Goal: Information Seeking & Learning: Check status

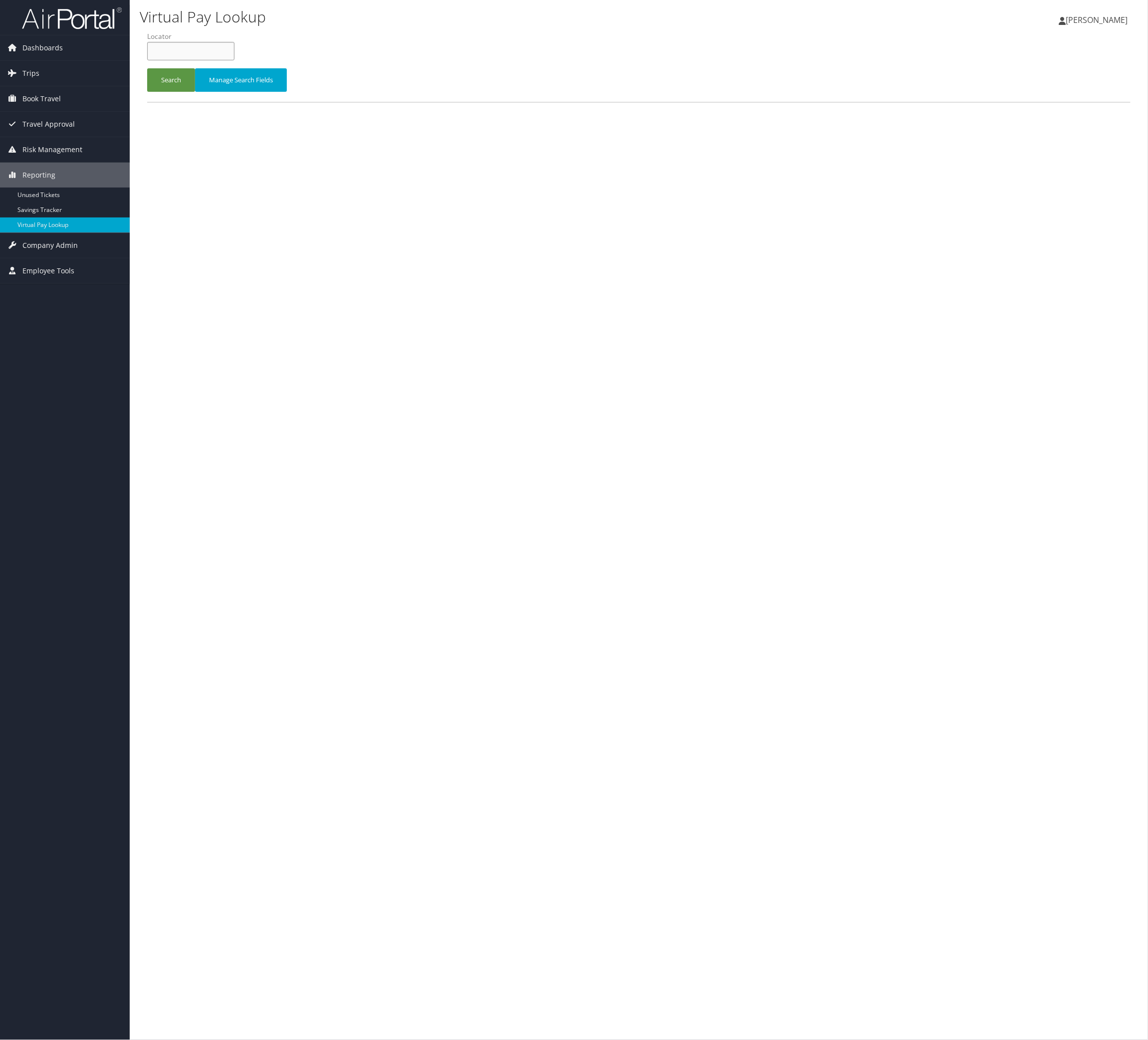
click at [217, 60] on input "text" at bounding box center [191, 51] width 87 height 18
paste input "MIDGMU"
type input "MIDGMU"
click at [195, 92] on button "Search" at bounding box center [171, 80] width 48 height 24
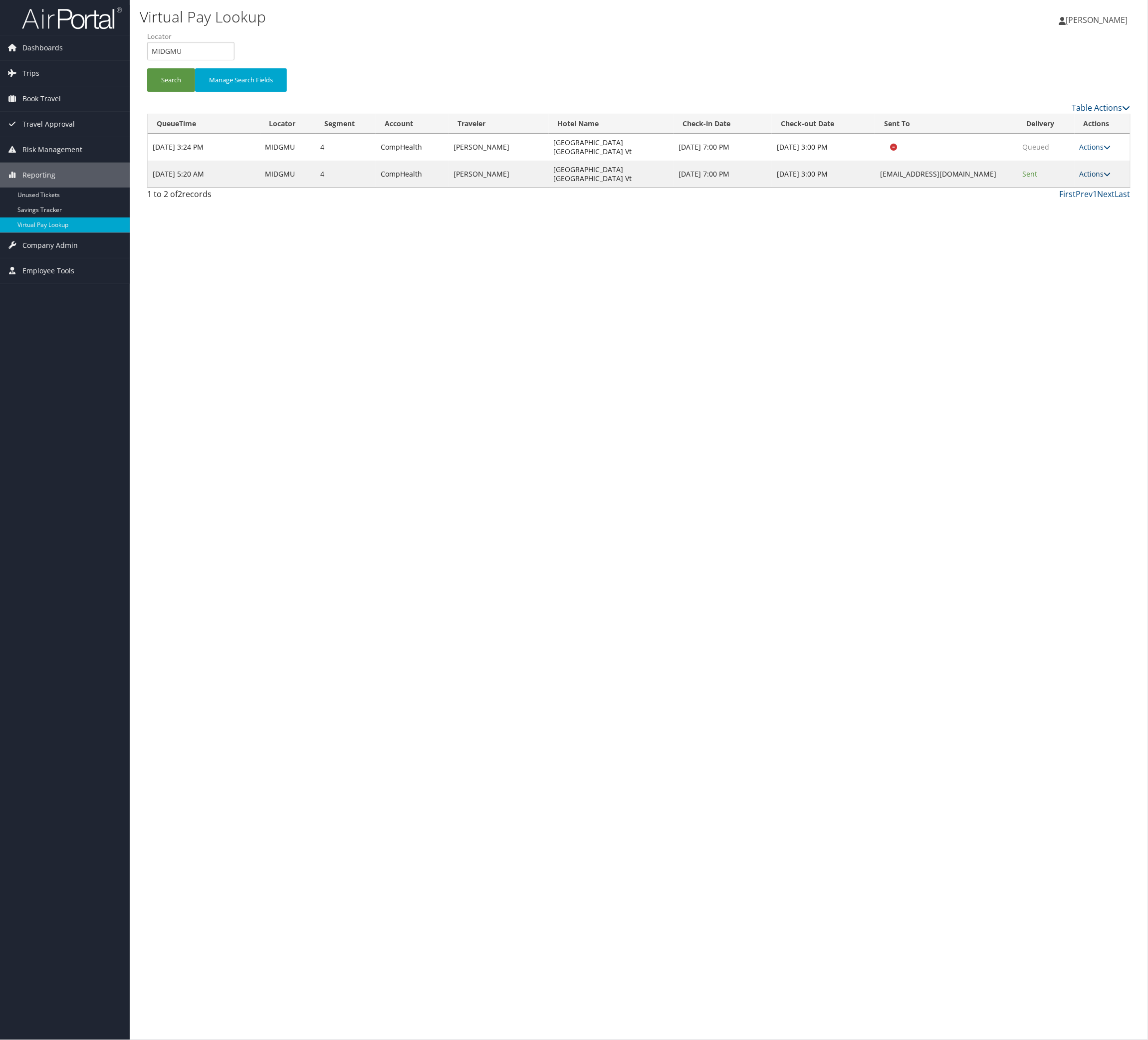
click at [1080, 179] on link "Actions" at bounding box center [1095, 174] width 31 height 9
click at [1058, 262] on link "Logs" at bounding box center [1035, 253] width 63 height 17
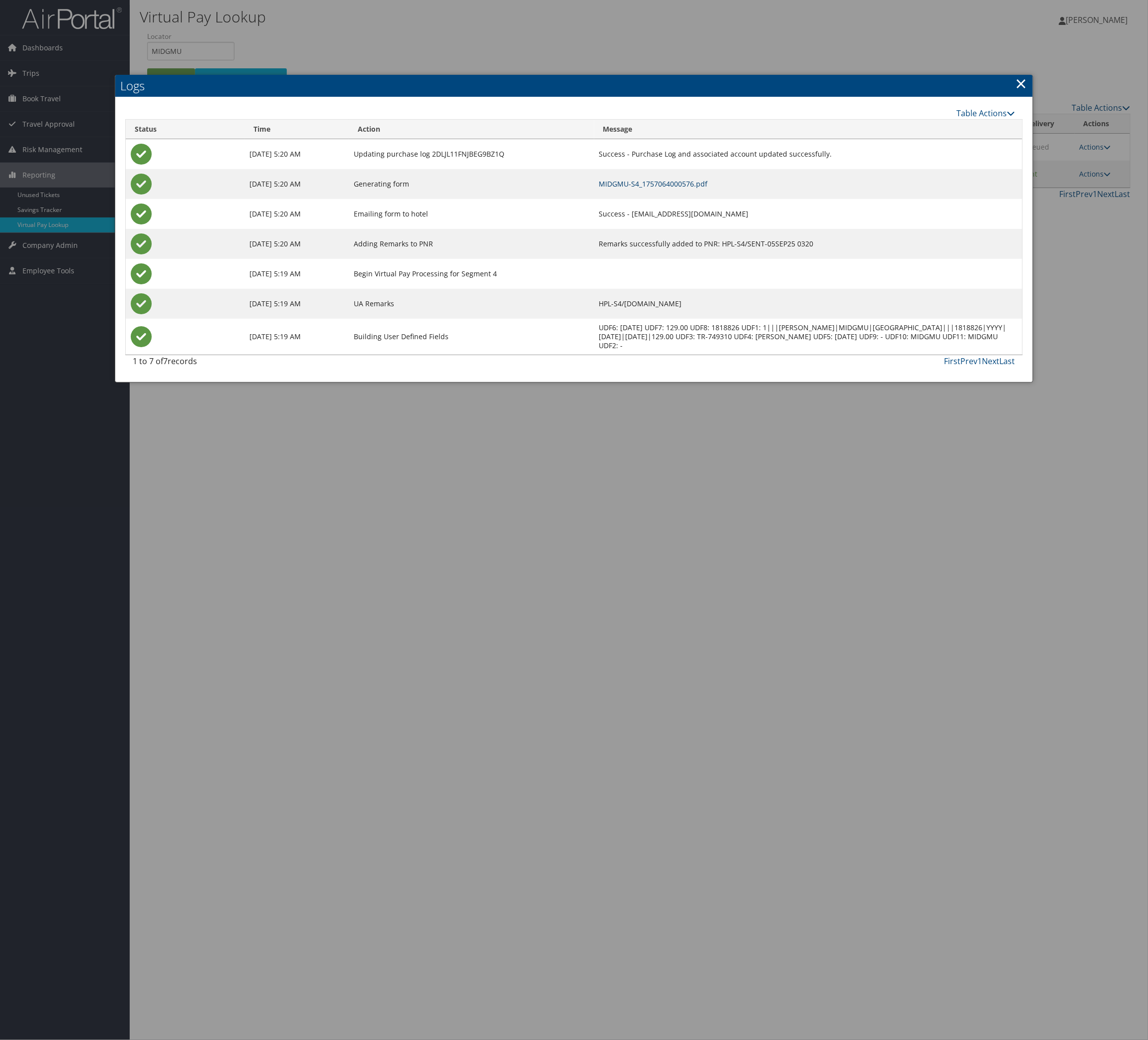
click at [682, 188] on link "MIDGMU-S4_1757064000576.pdf" at bounding box center [653, 184] width 109 height 9
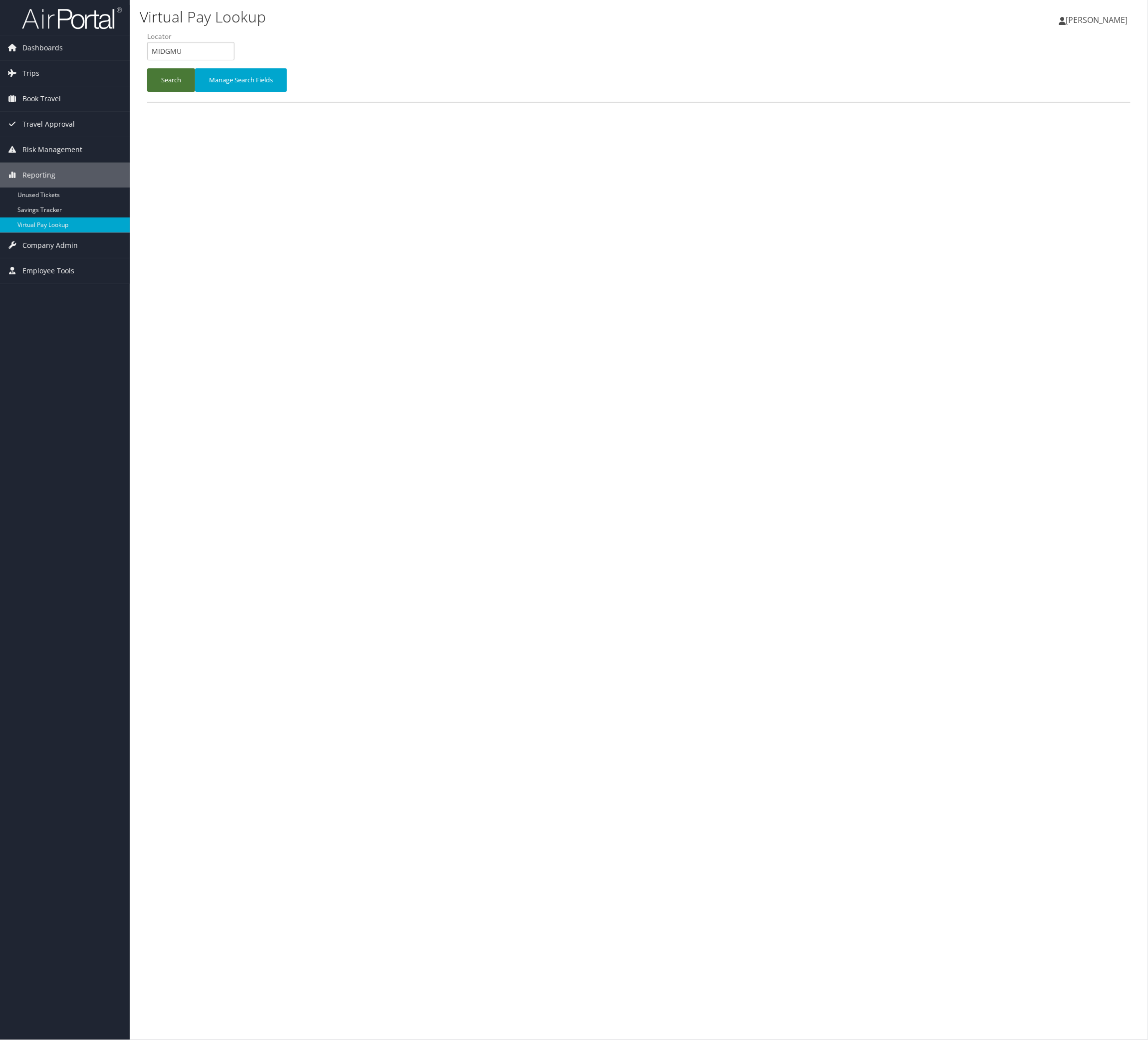
click at [183, 92] on button "Search" at bounding box center [171, 80] width 48 height 24
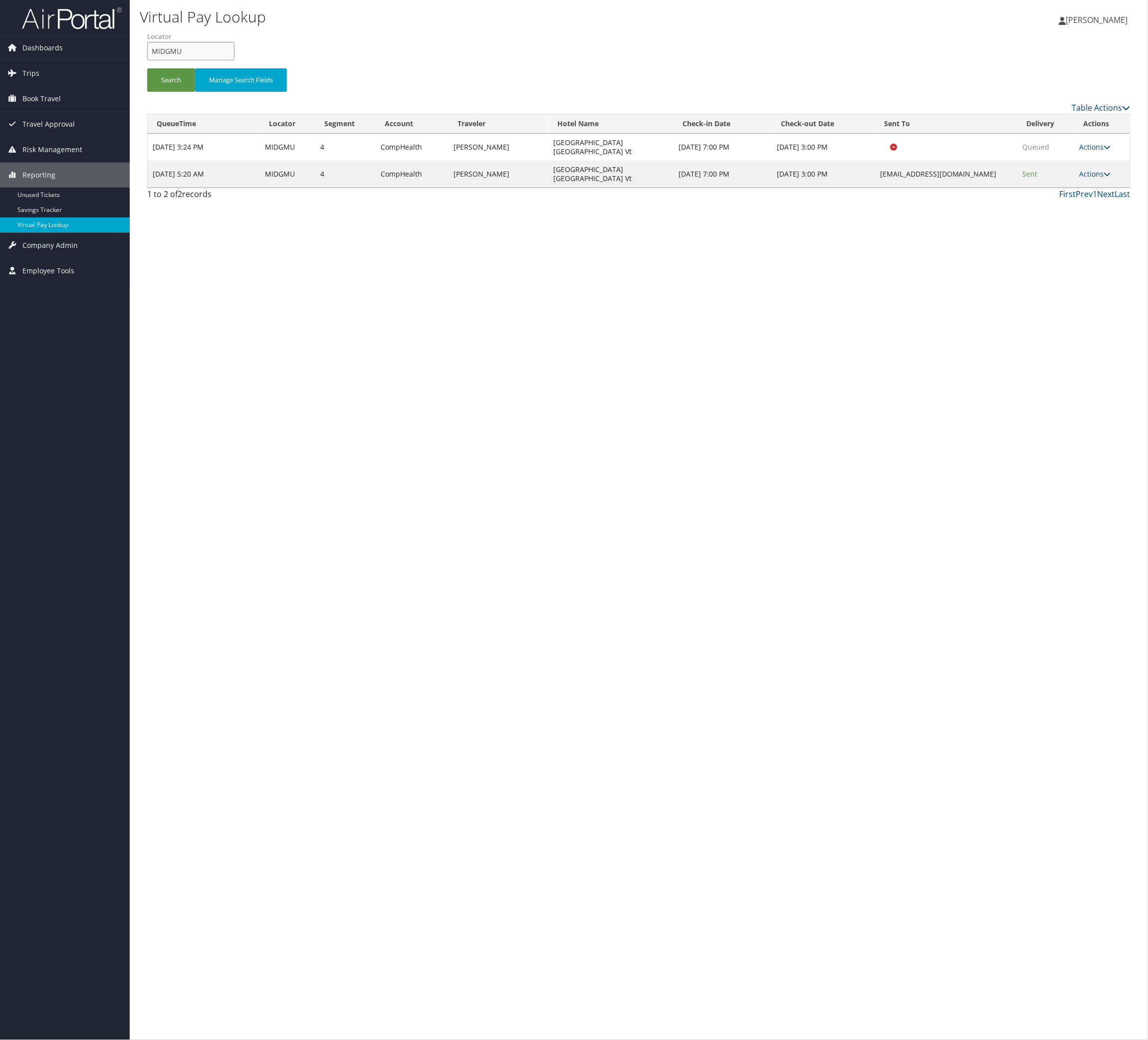
click at [235, 60] on input "MIDGMU" at bounding box center [191, 51] width 87 height 18
paste input "OCHOBC"
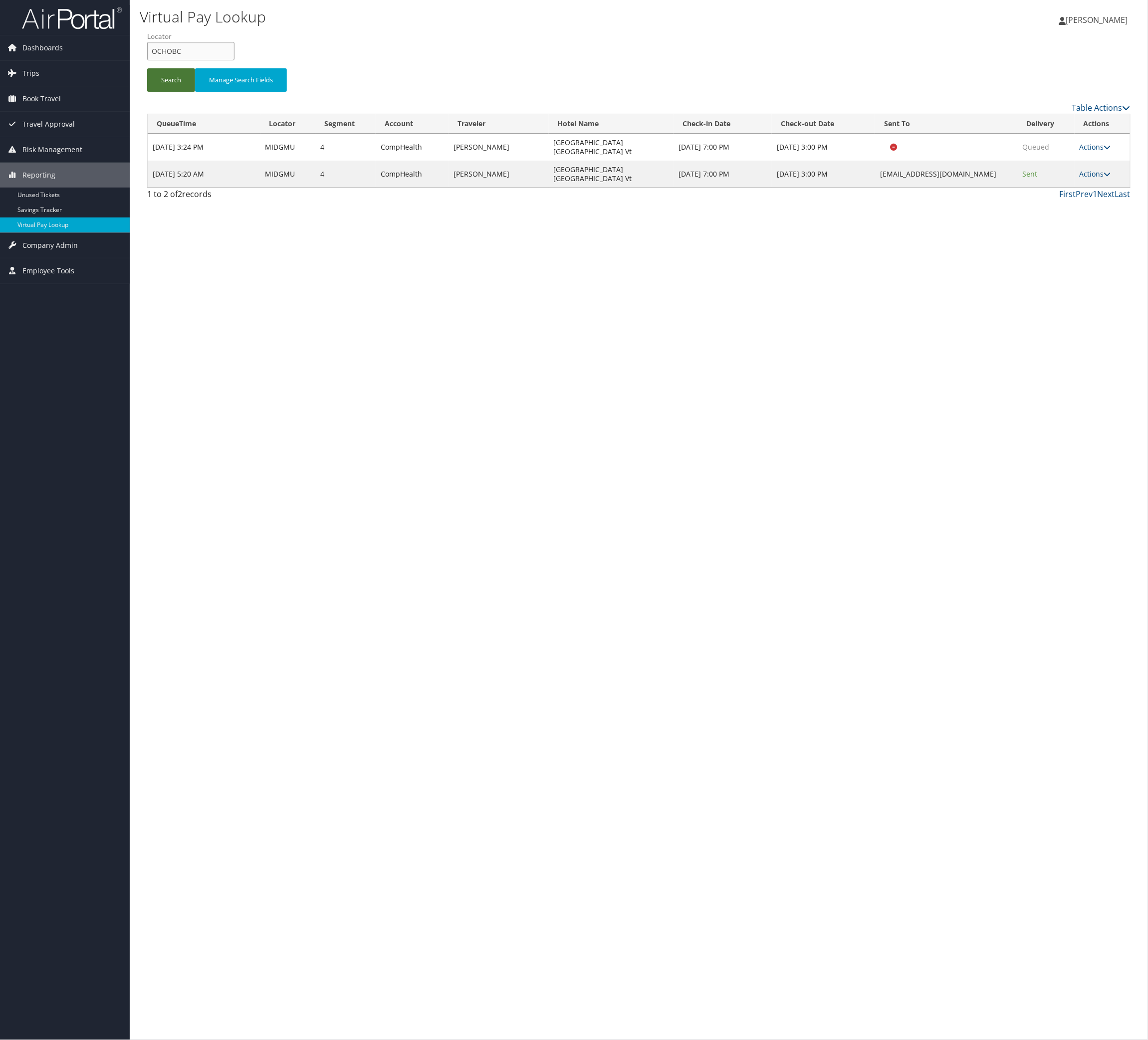
type input "OCHOBC"
click at [195, 92] on button "Search" at bounding box center [171, 80] width 48 height 24
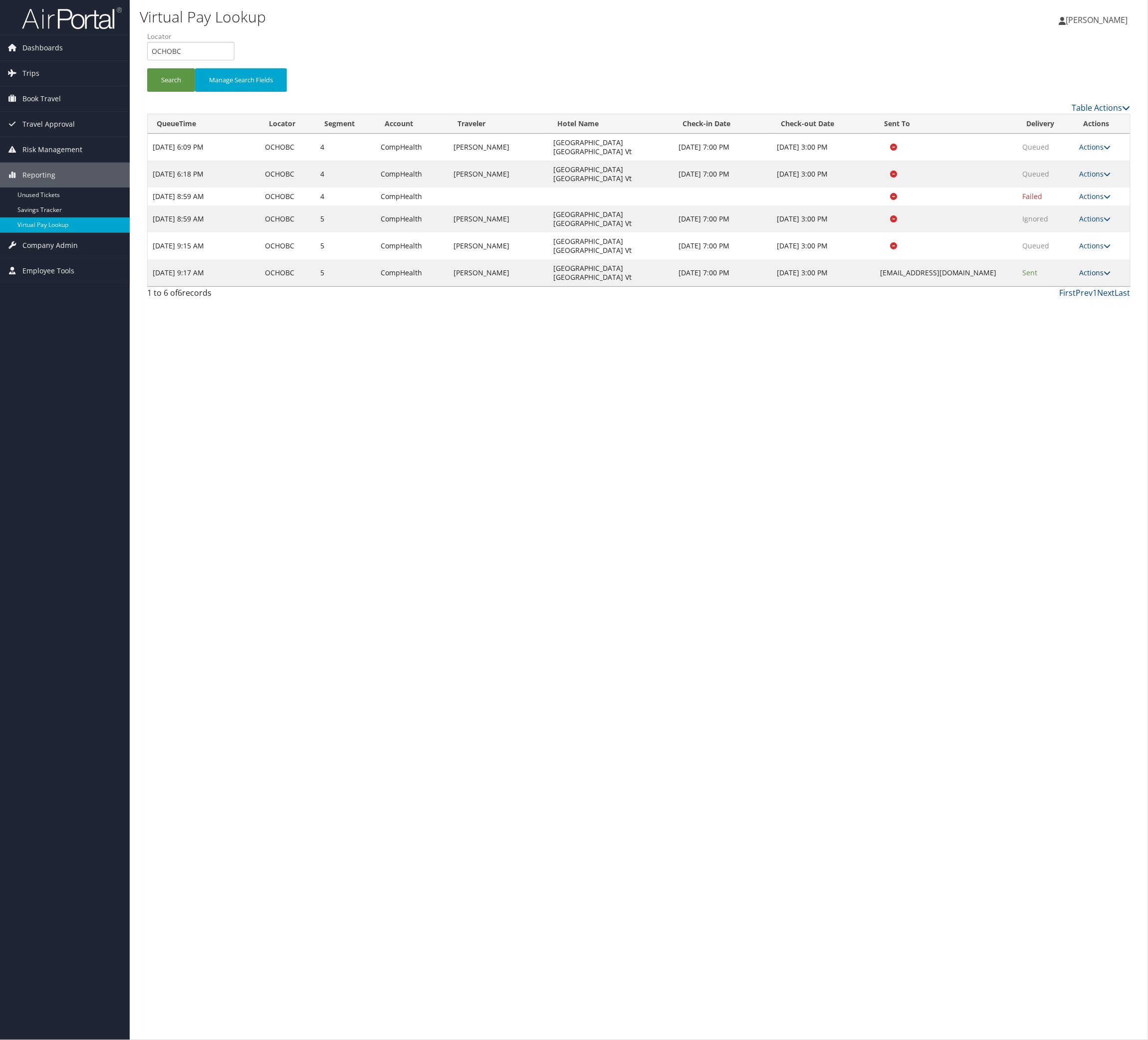
click at [1080, 277] on link "Actions" at bounding box center [1095, 273] width 31 height 9
click at [1064, 417] on link "Logs" at bounding box center [1046, 409] width 63 height 17
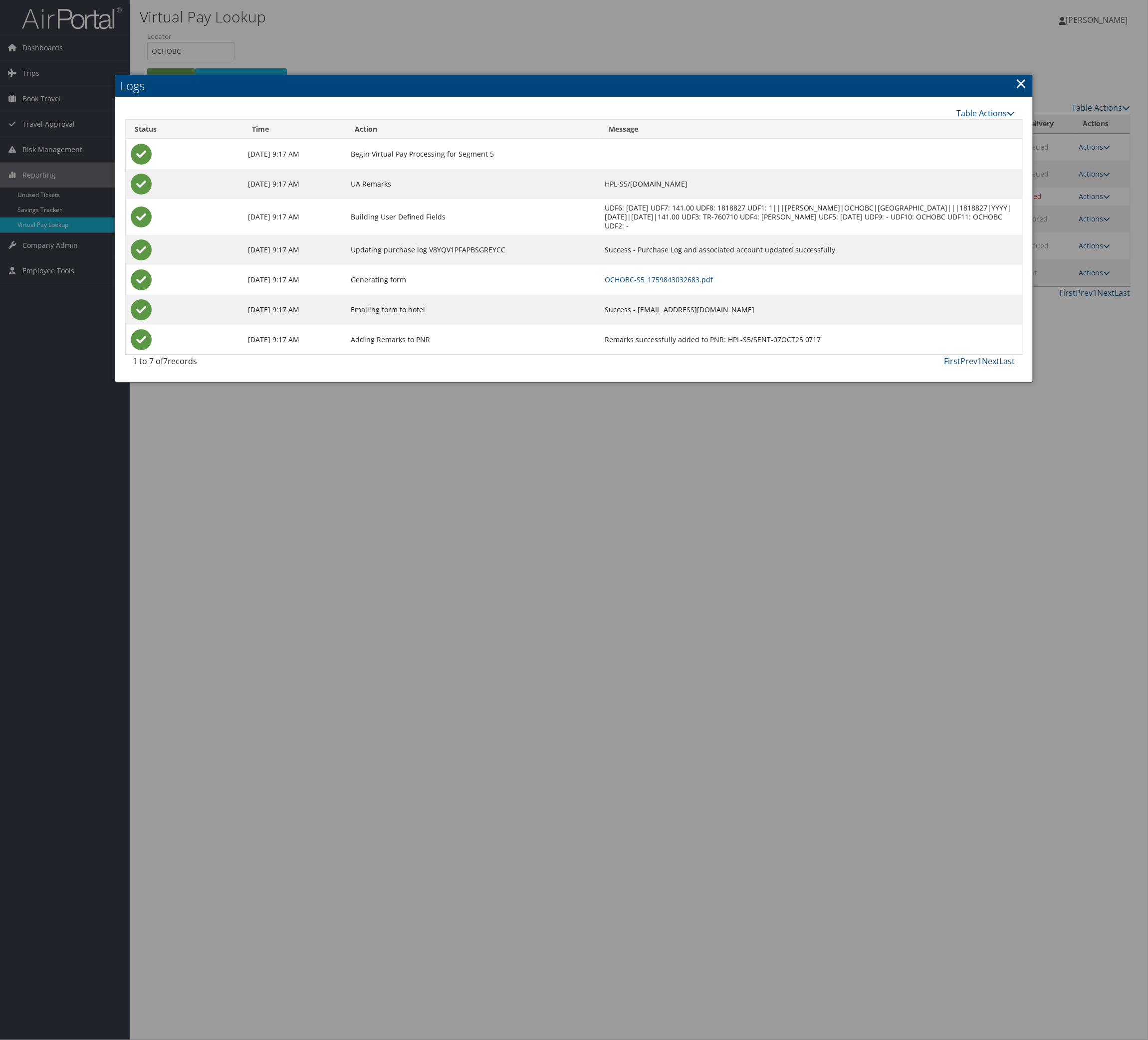
click at [656, 295] on td "OCHOBC-S5_1759843032683.pdf" at bounding box center [811, 280] width 422 height 30
click at [653, 284] on link "OCHOBC-S5_1759843032683.pdf" at bounding box center [659, 280] width 109 height 9
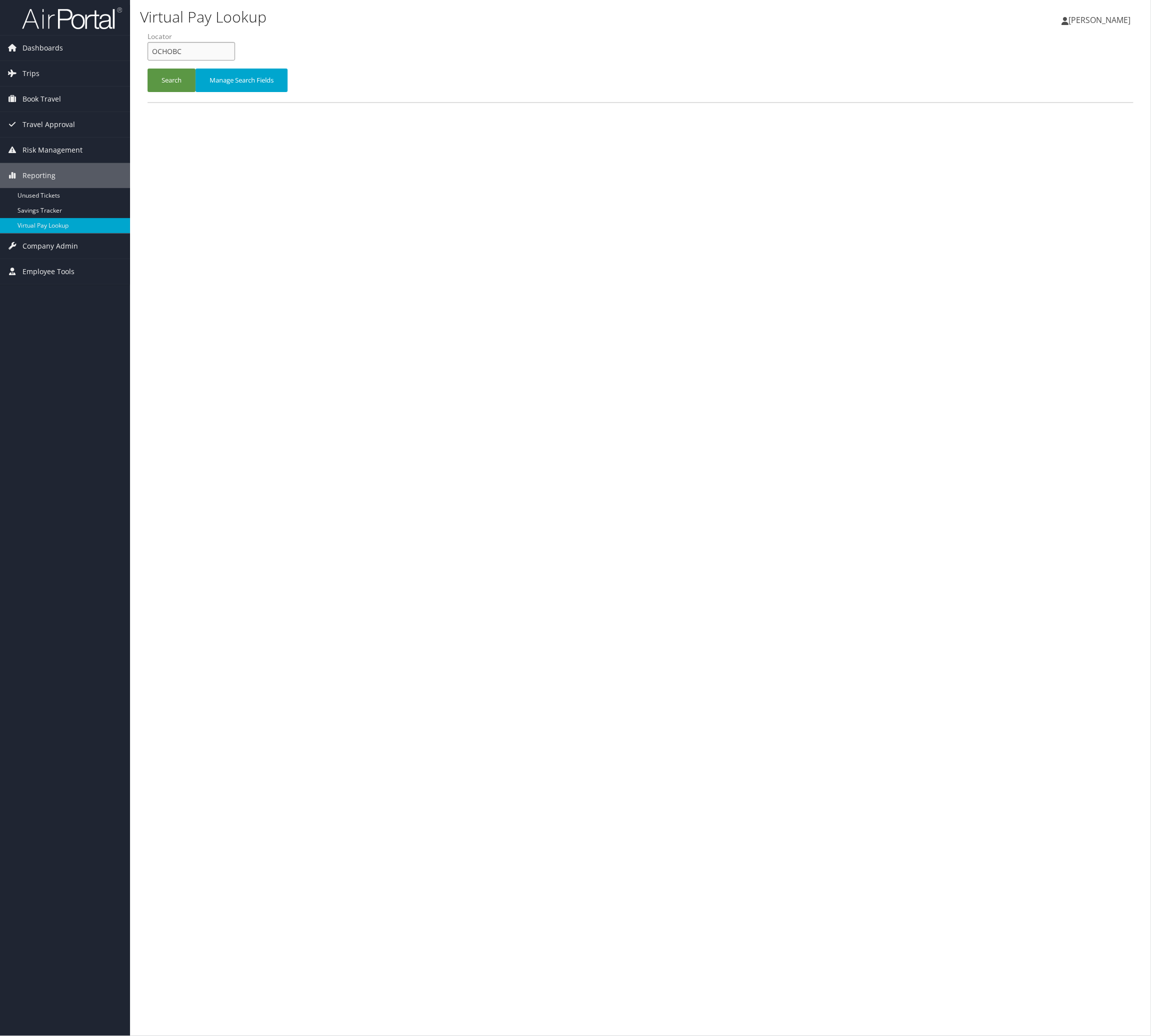
click at [225, 60] on input "OCHOBC" at bounding box center [191, 51] width 88 height 18
paste input "SCBPIZ"
type input "SCBPIZ"
click at [194, 92] on button "Search" at bounding box center [171, 80] width 48 height 24
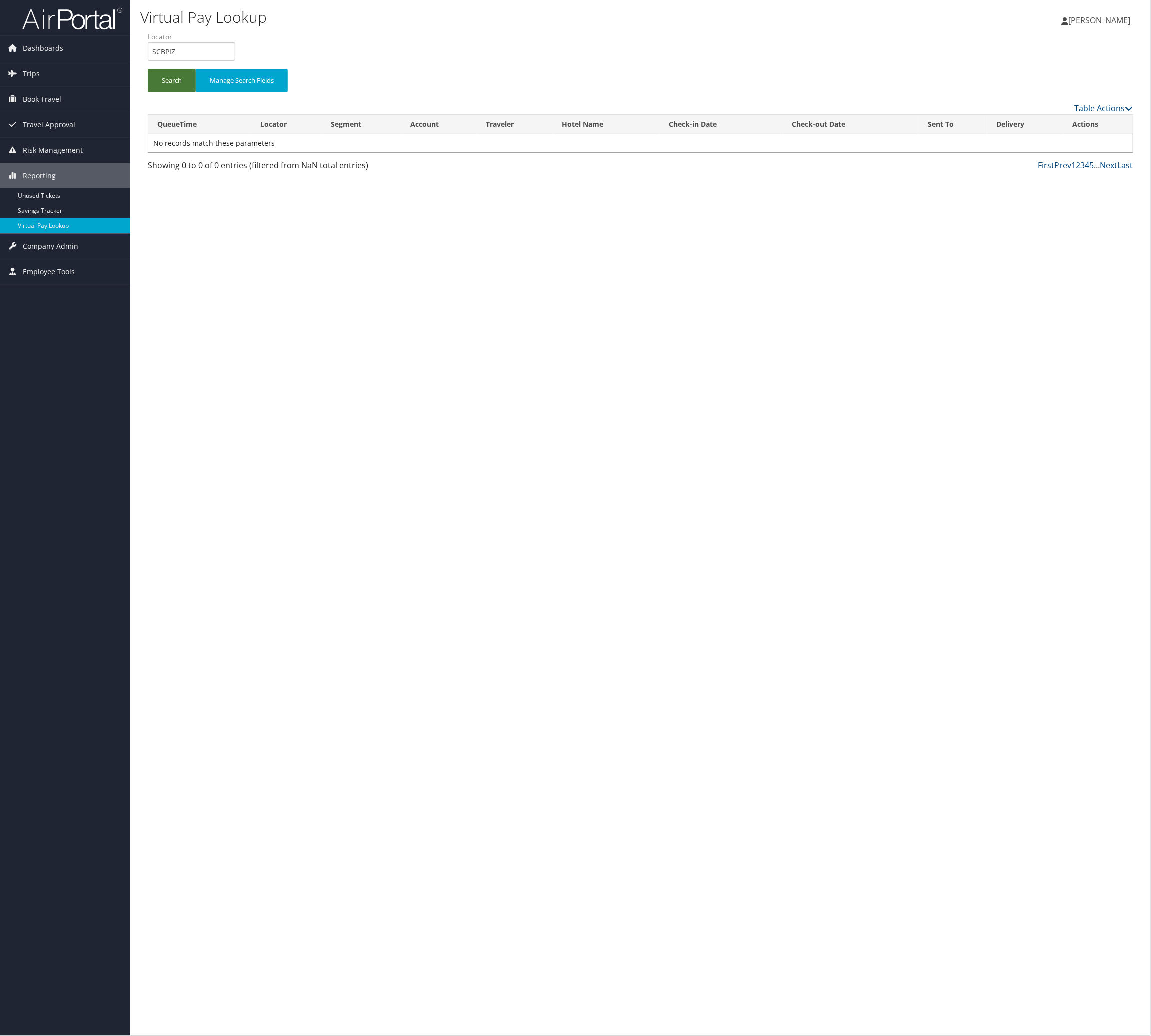
click at [178, 92] on button "Search" at bounding box center [171, 80] width 48 height 24
click at [49, 72] on link "Trips" at bounding box center [65, 73] width 130 height 25
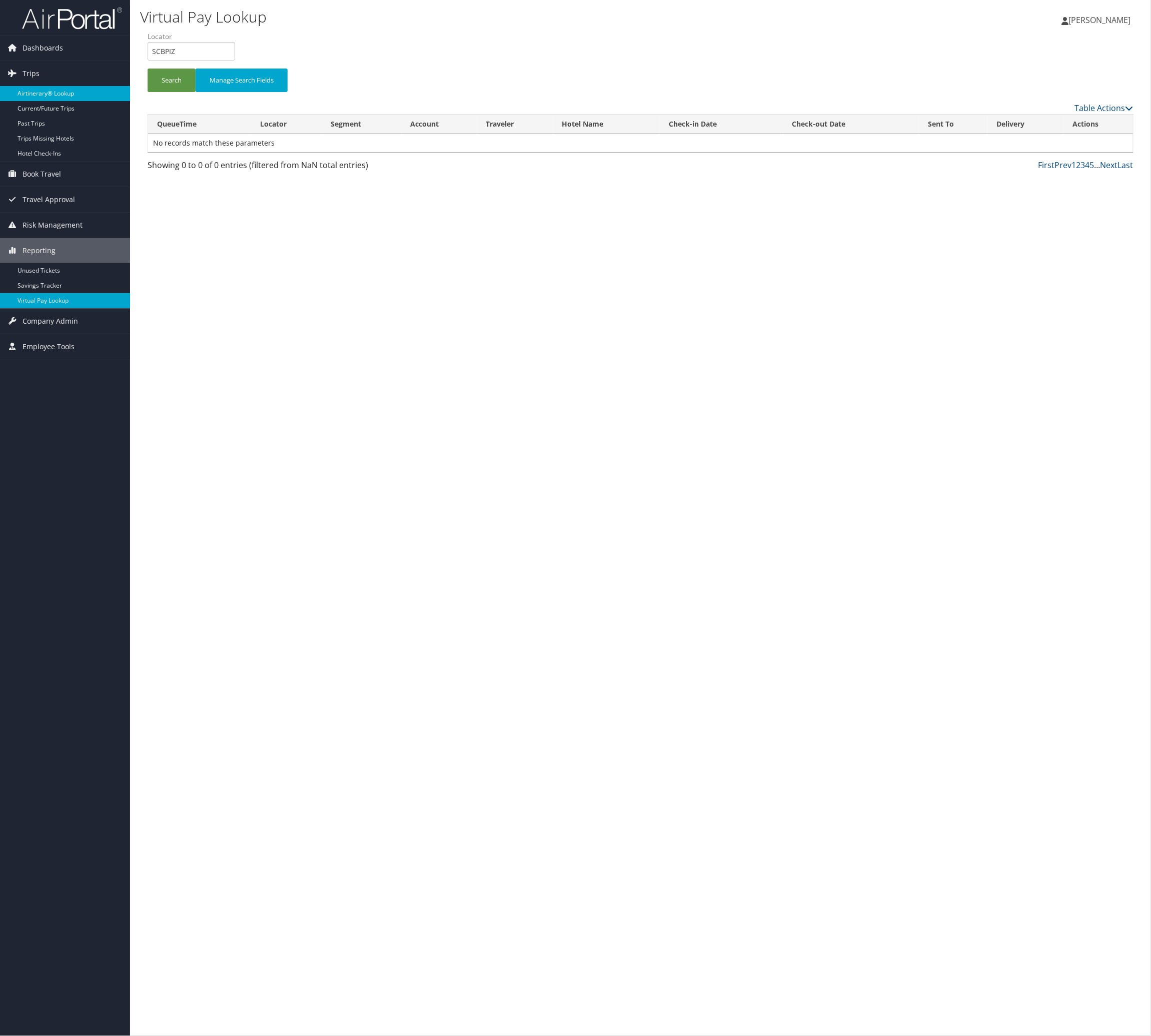
click at [58, 97] on link "Airtinerary® Lookup" at bounding box center [65, 94] width 130 height 15
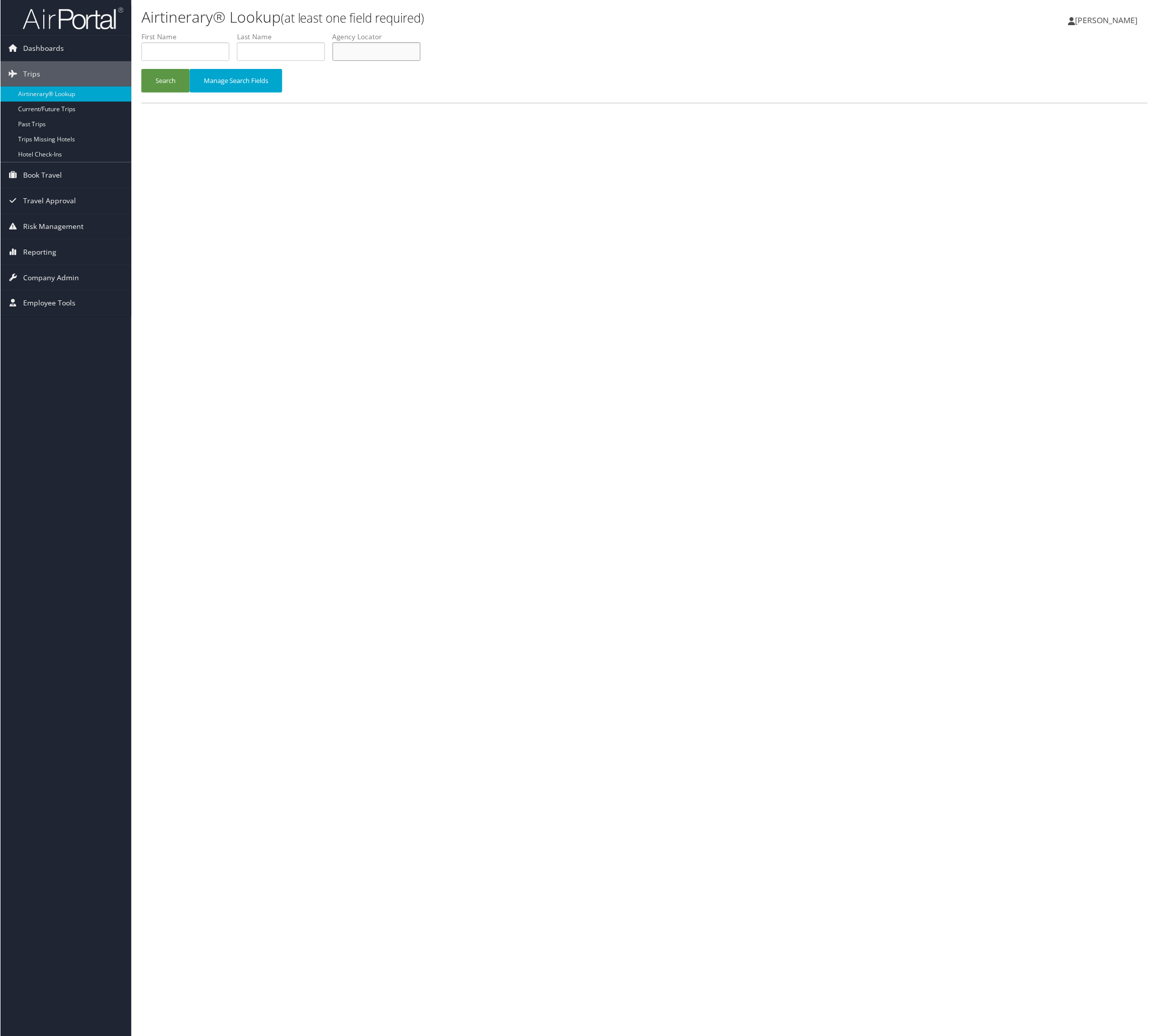
click at [420, 61] on input "text" at bounding box center [376, 51] width 88 height 18
paste input "SCBPIZ"
type input "SCBPIZ"
click at [189, 93] on button "Search" at bounding box center [165, 80] width 48 height 24
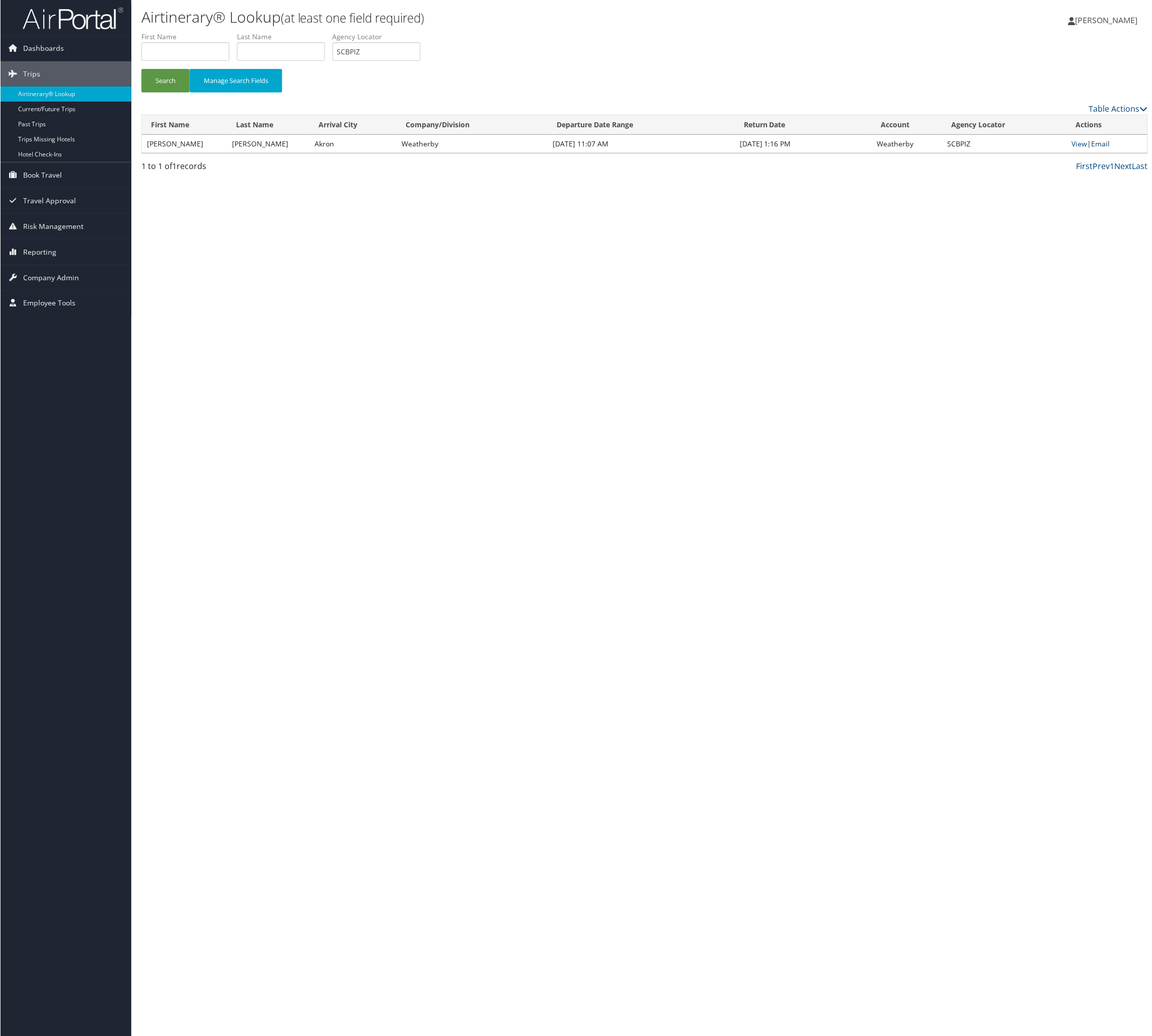
click at [1104, 149] on link "Email" at bounding box center [1101, 143] width 18 height 9
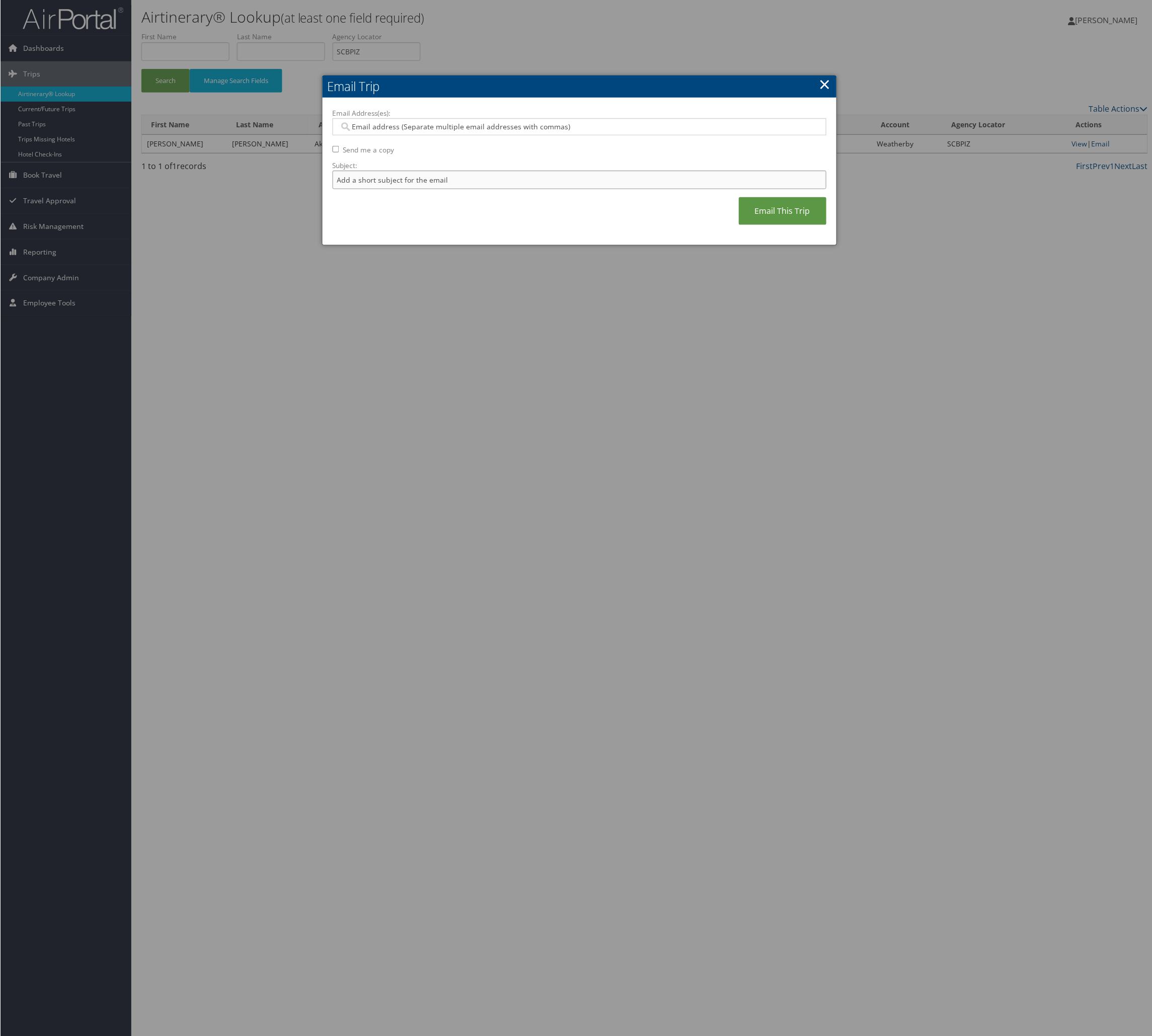
click at [571, 189] on input "Subject:" at bounding box center [579, 180] width 494 height 18
click at [569, 189] on input "Itinerary Change. Please see notes in TR-748126" at bounding box center [579, 180] width 494 height 18
paste input "59729"
type input "Itinerary Change. Please see notes in TR-759729"
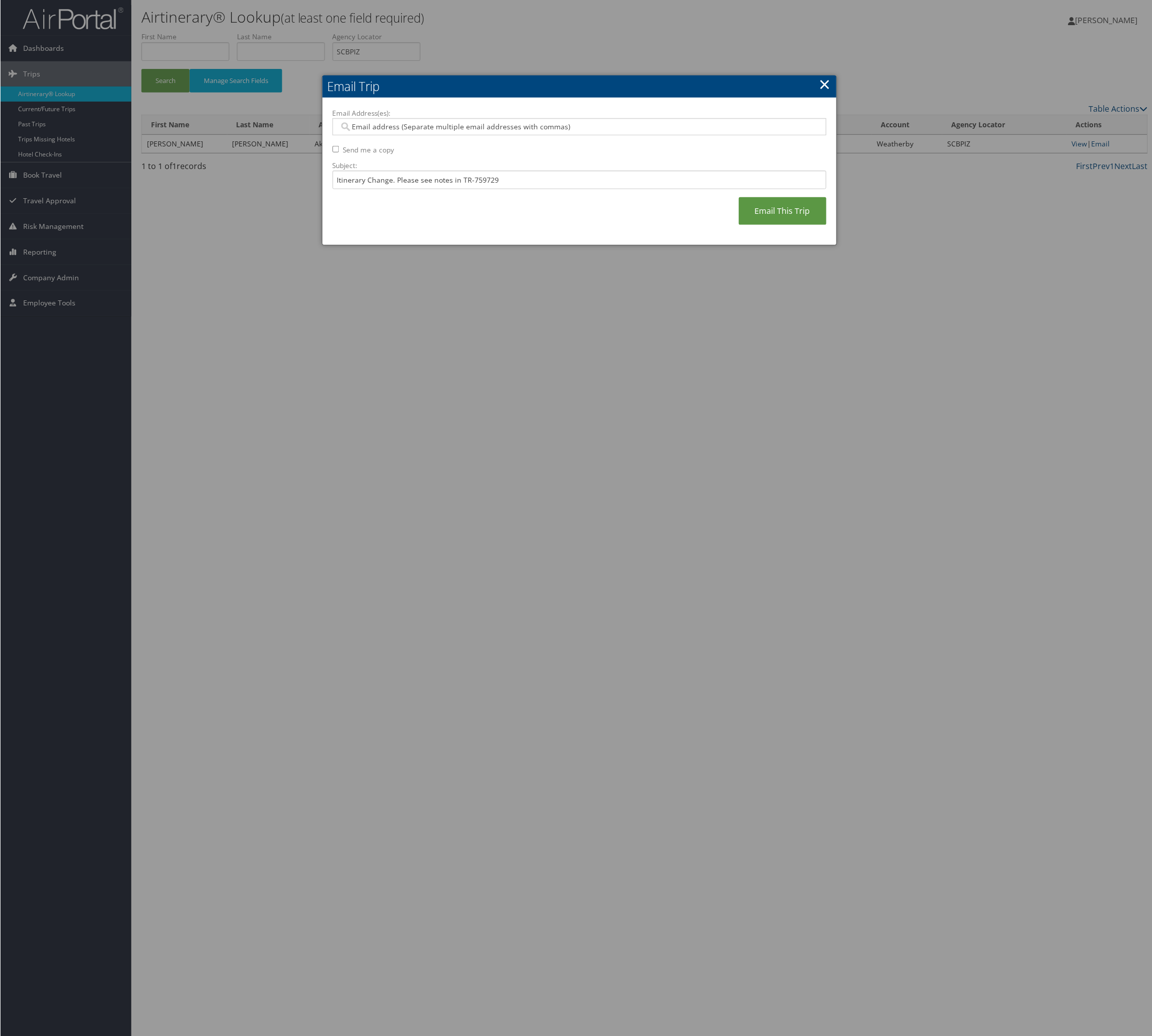
click at [537, 132] on input "Email Address(es):" at bounding box center [572, 126] width 467 height 10
type input "chris"
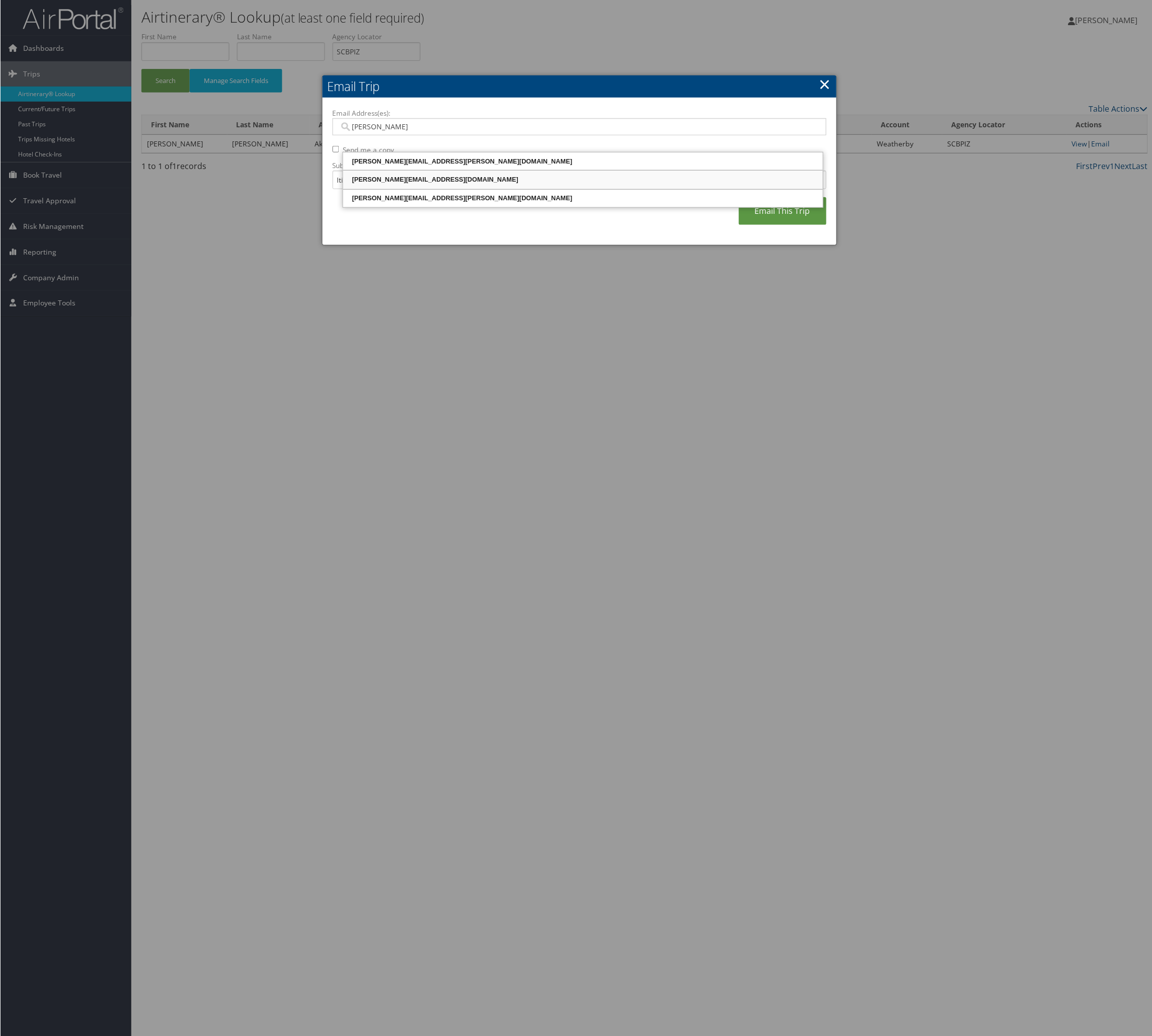
click at [536, 184] on div "christy.compagines@weatherbyhealthcare.com" at bounding box center [583, 179] width 478 height 10
type input "christy.compagines@weatherbyhealthcare.com"
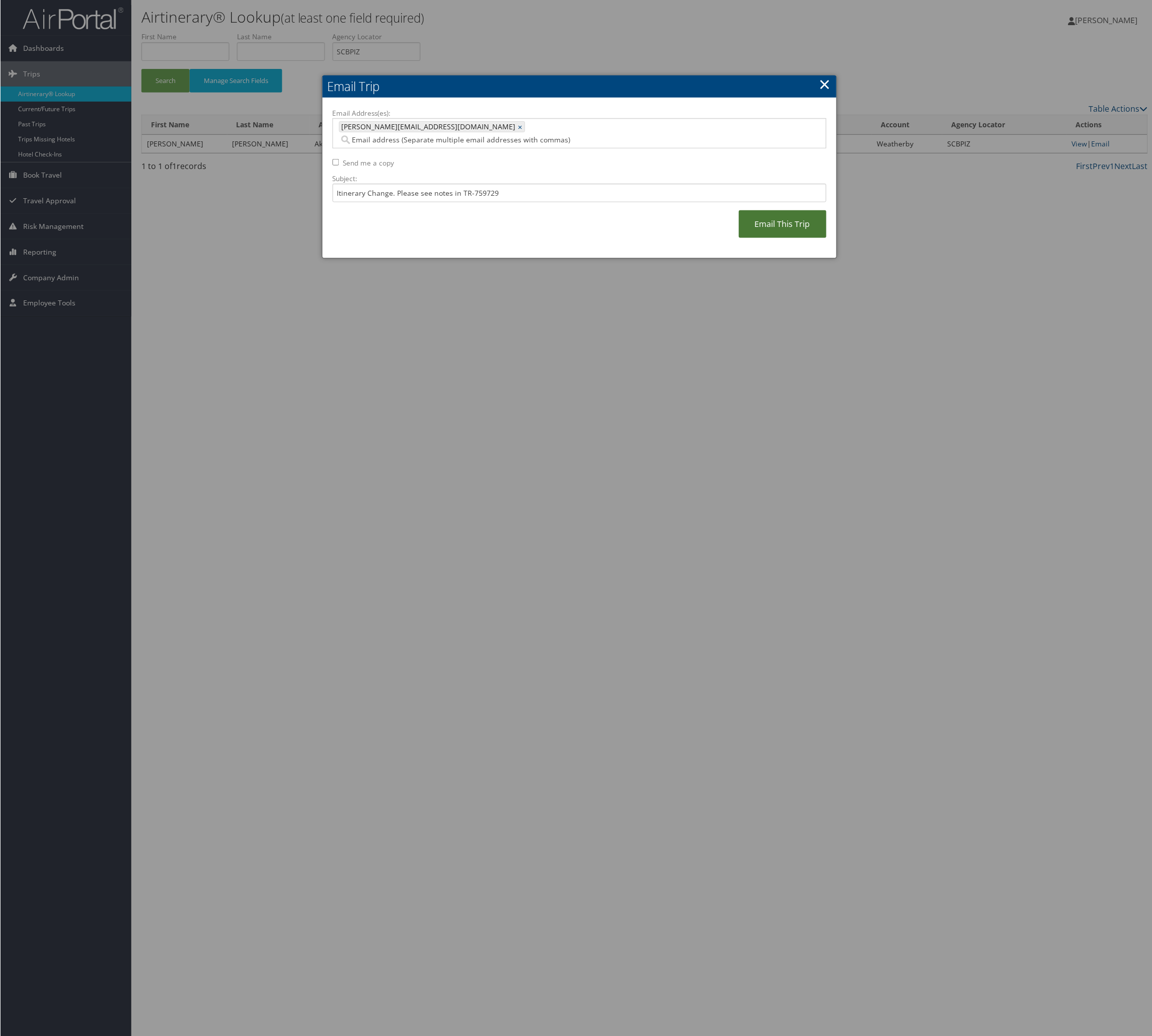
click at [774, 238] on link "Email This Trip" at bounding box center [783, 225] width 87 height 28
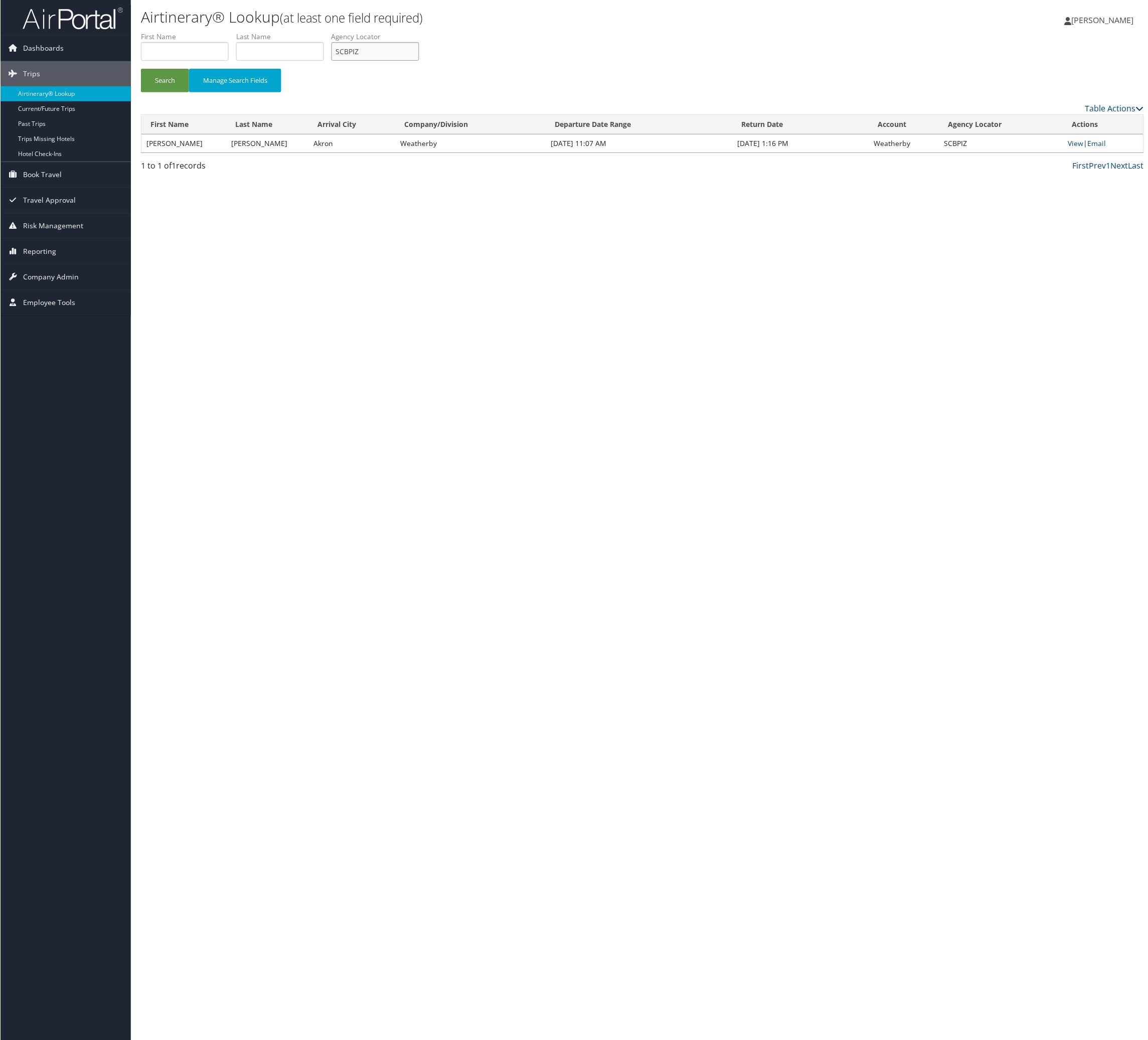
click at [419, 60] on input "SCBPIZ" at bounding box center [374, 51] width 88 height 18
paste input "USXKED"
type input "USXKED"
click at [159, 92] on button "Search" at bounding box center [164, 80] width 48 height 24
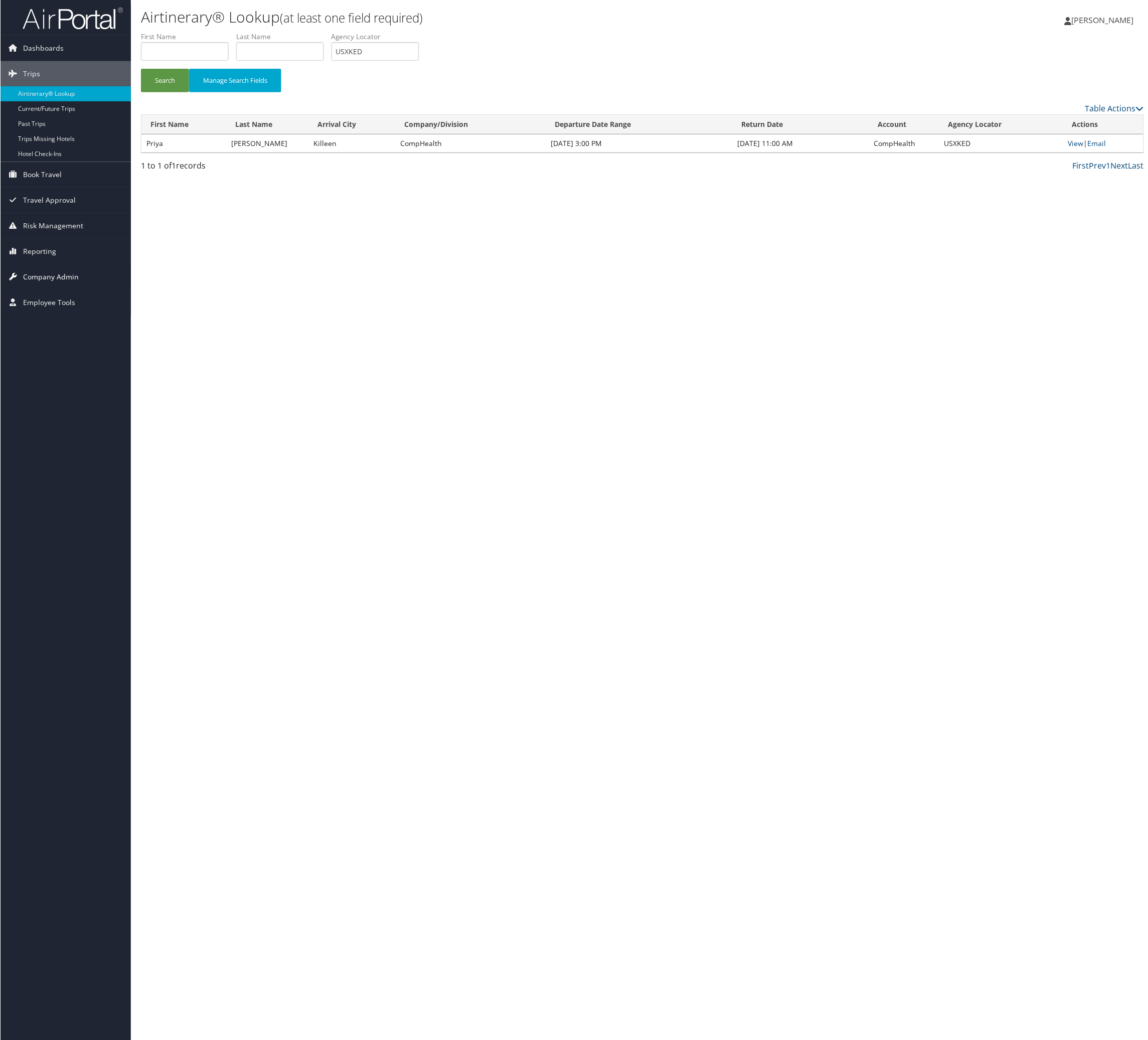
click at [52, 280] on span "Company Admin" at bounding box center [50, 277] width 56 height 25
click at [67, 244] on link "Reporting" at bounding box center [65, 251] width 131 height 25
click at [76, 305] on link "Virtual Pay Lookup" at bounding box center [65, 302] width 131 height 15
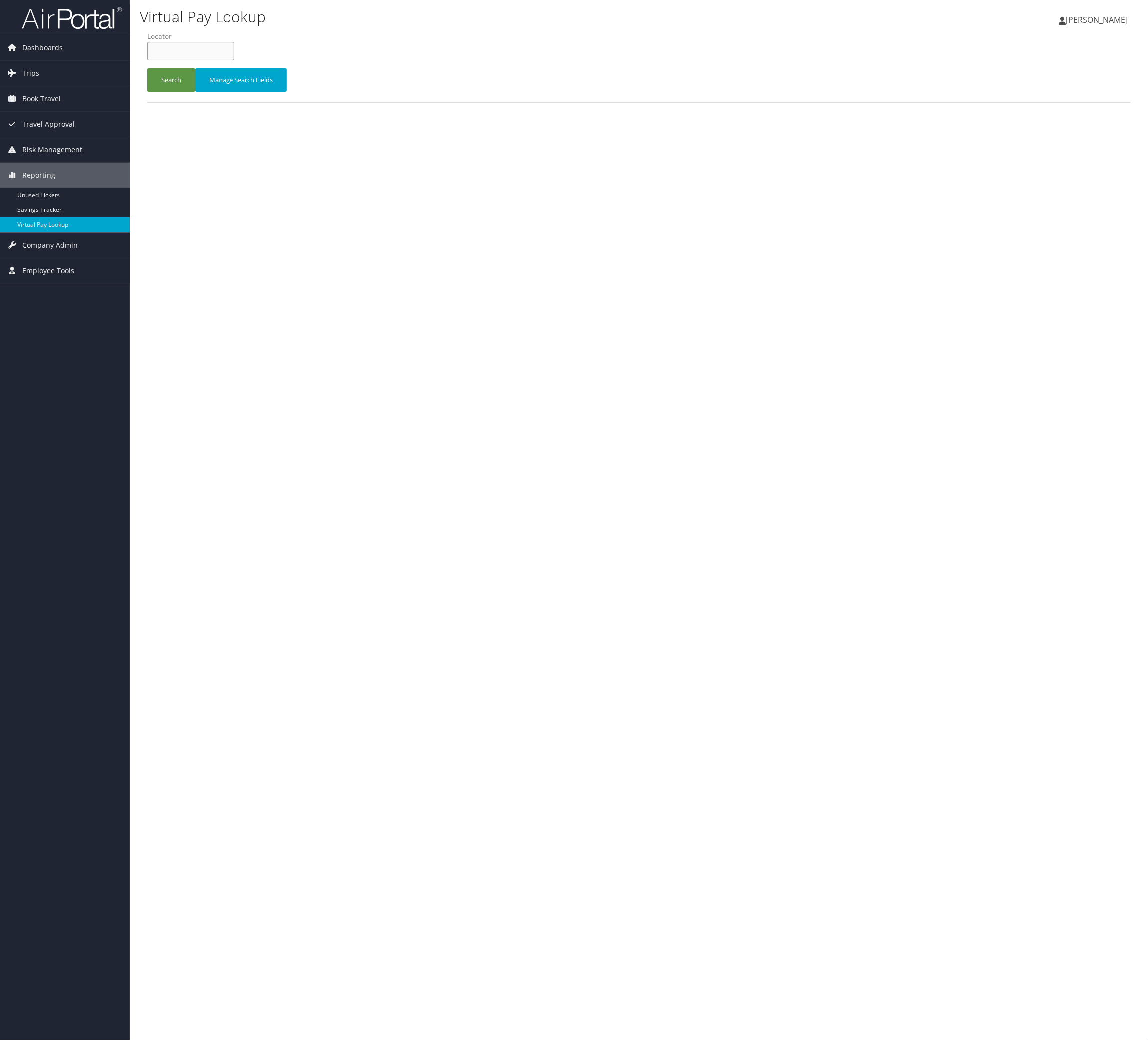
click at [193, 60] on input "text" at bounding box center [191, 51] width 87 height 18
paste input "USXKED"
type input "USXKED"
click at [190, 92] on button "Search" at bounding box center [171, 80] width 48 height 24
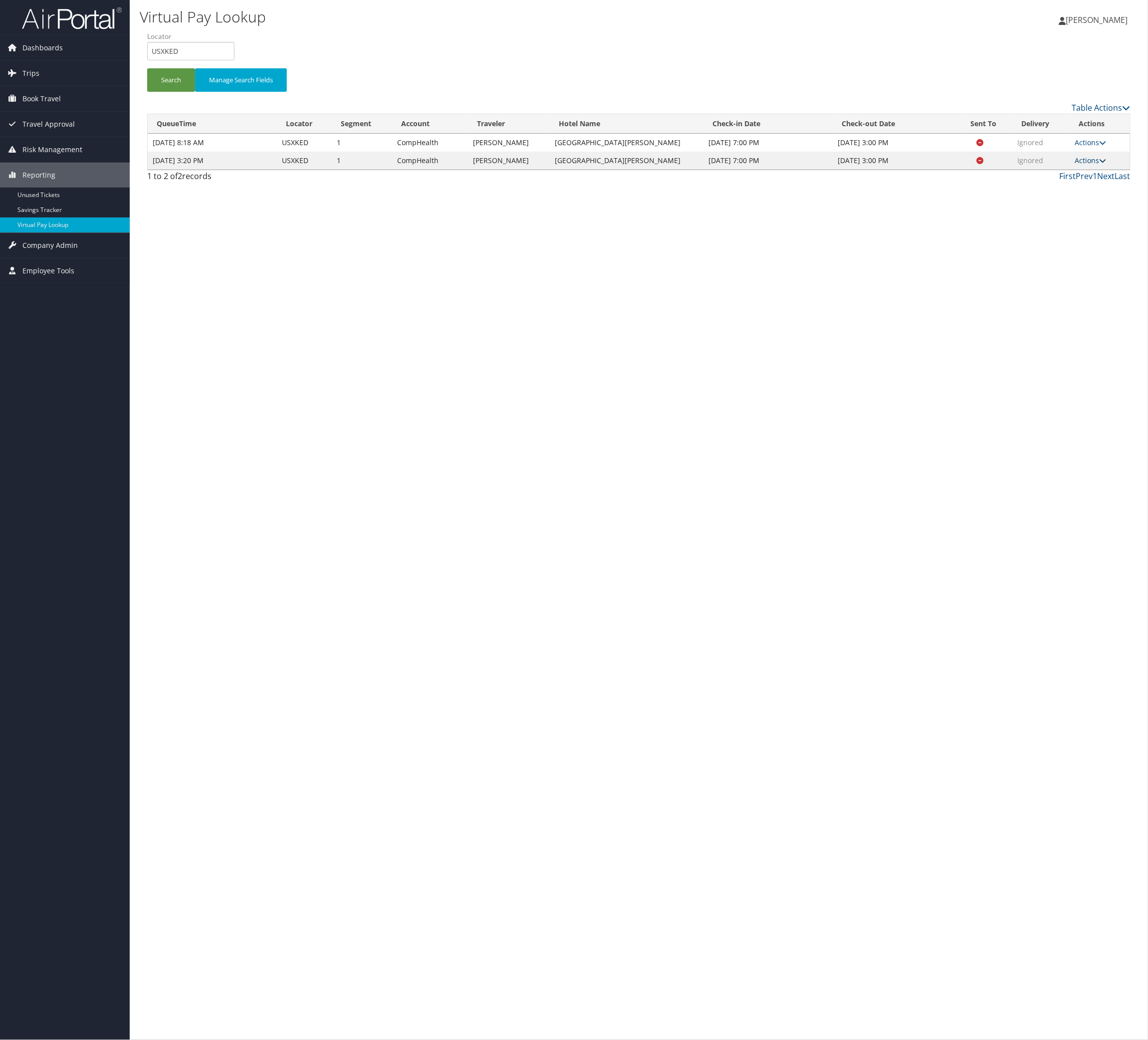
click at [1091, 165] on link "Actions" at bounding box center [1090, 160] width 31 height 9
click at [217, 60] on input "USXKED" at bounding box center [191, 51] width 87 height 18
click at [195, 92] on button "Search" at bounding box center [171, 80] width 48 height 24
click at [1097, 165] on link "Actions" at bounding box center [1090, 160] width 31 height 9
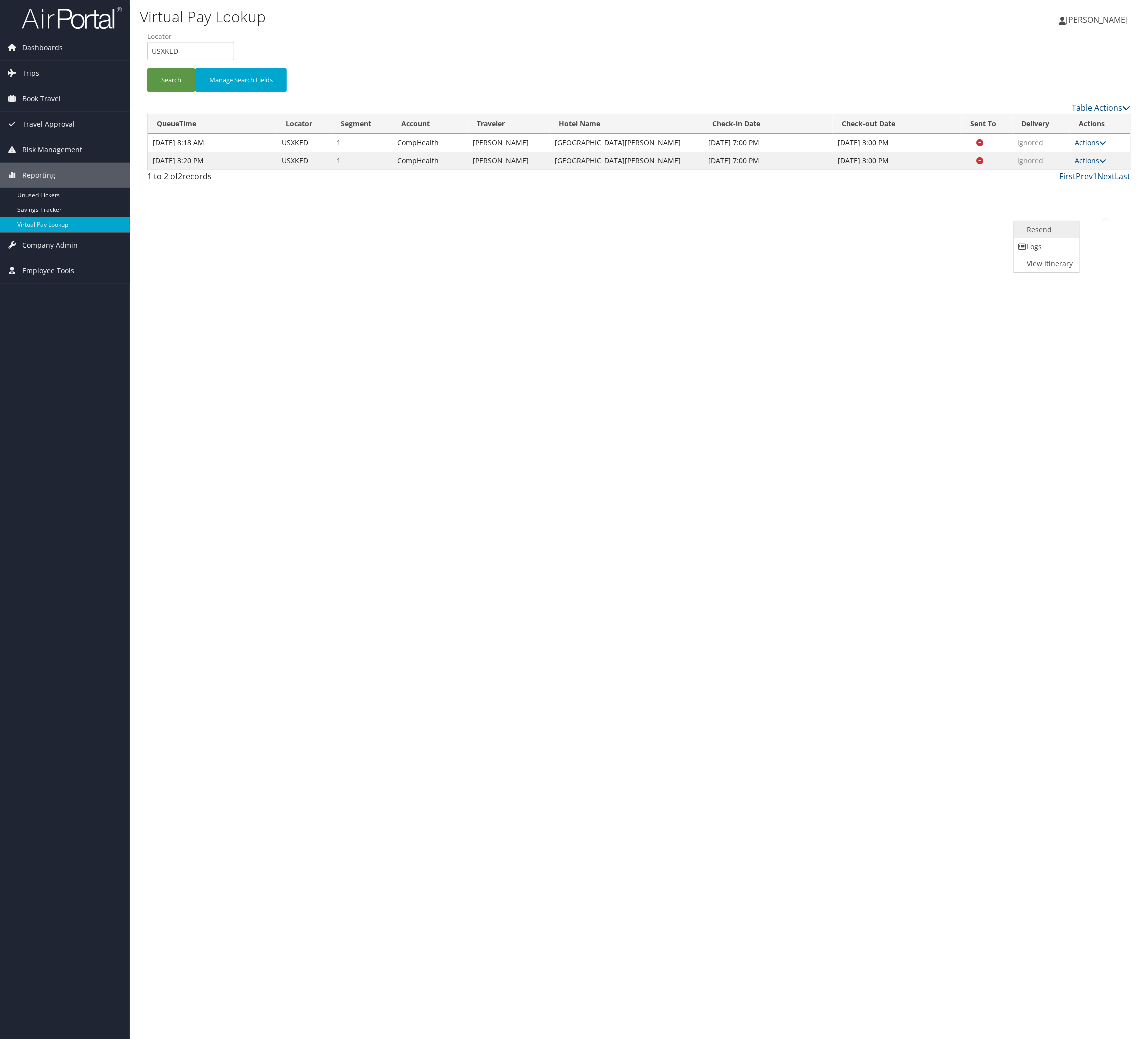
click at [1077, 238] on link "Resend" at bounding box center [1045, 230] width 63 height 17
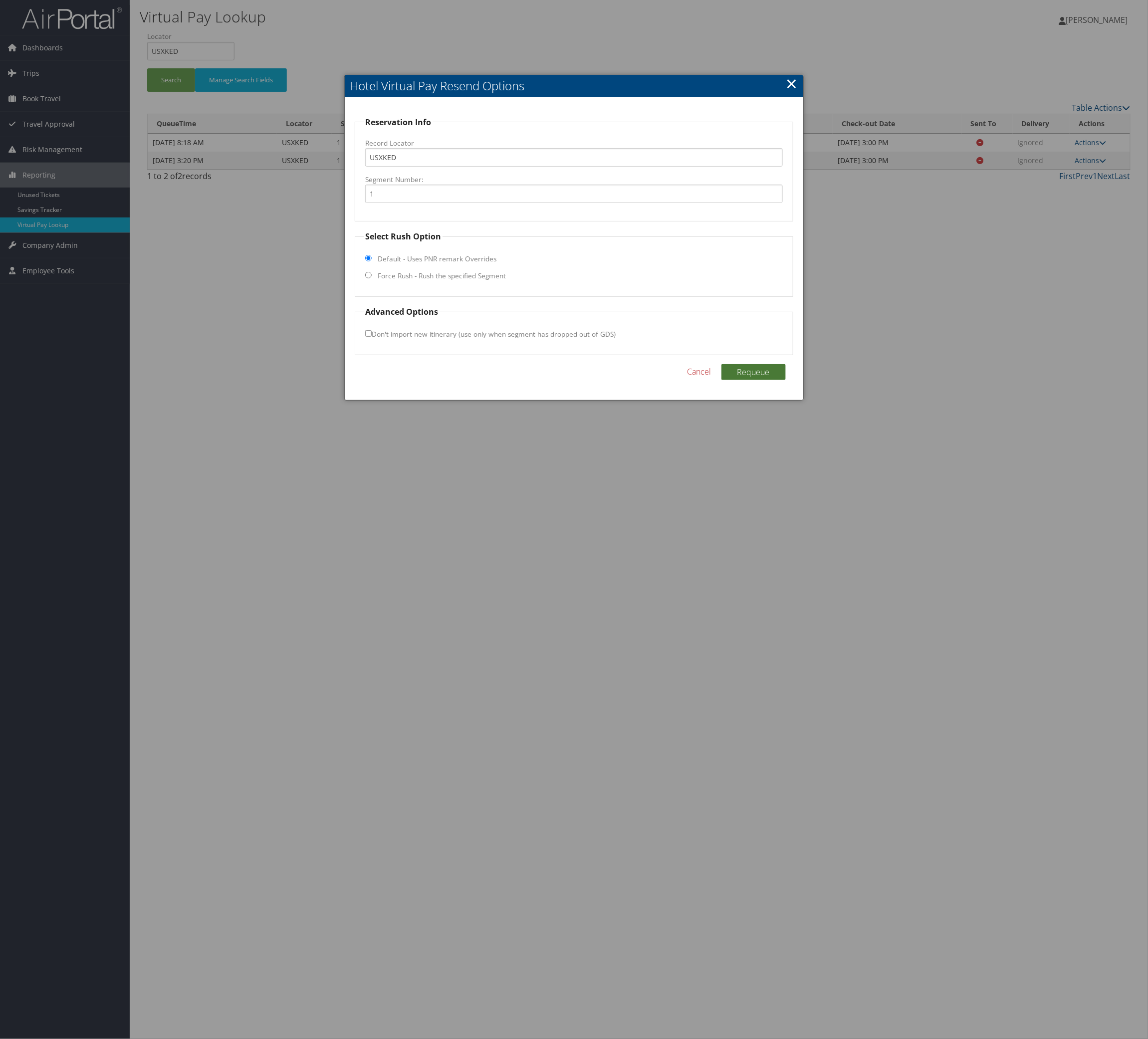
click at [748, 380] on button "Requeue" at bounding box center [754, 371] width 65 height 16
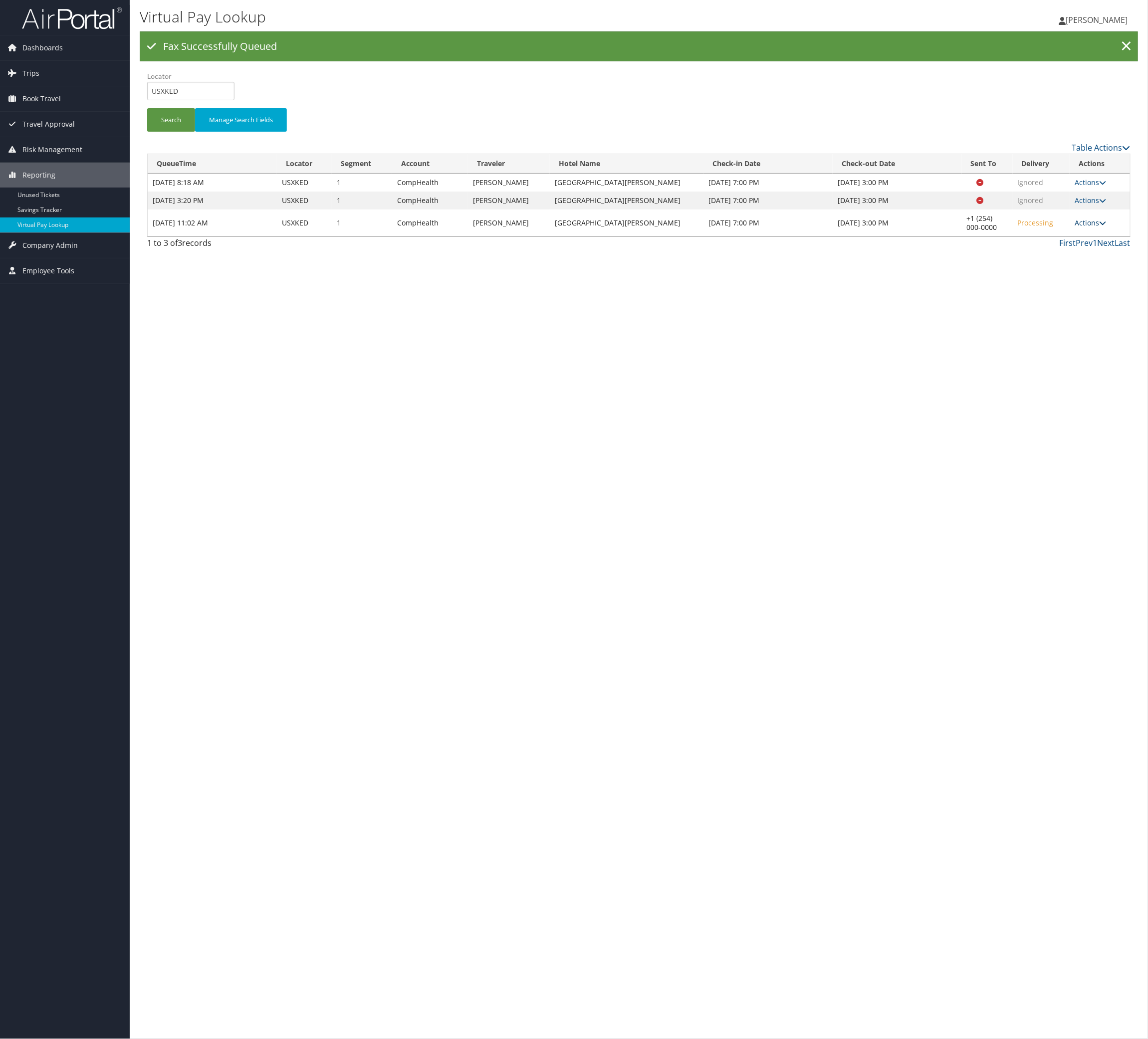
click at [1083, 227] on link "Actions" at bounding box center [1090, 223] width 31 height 9
click at [1067, 349] on link "Logs" at bounding box center [1025, 340] width 85 height 17
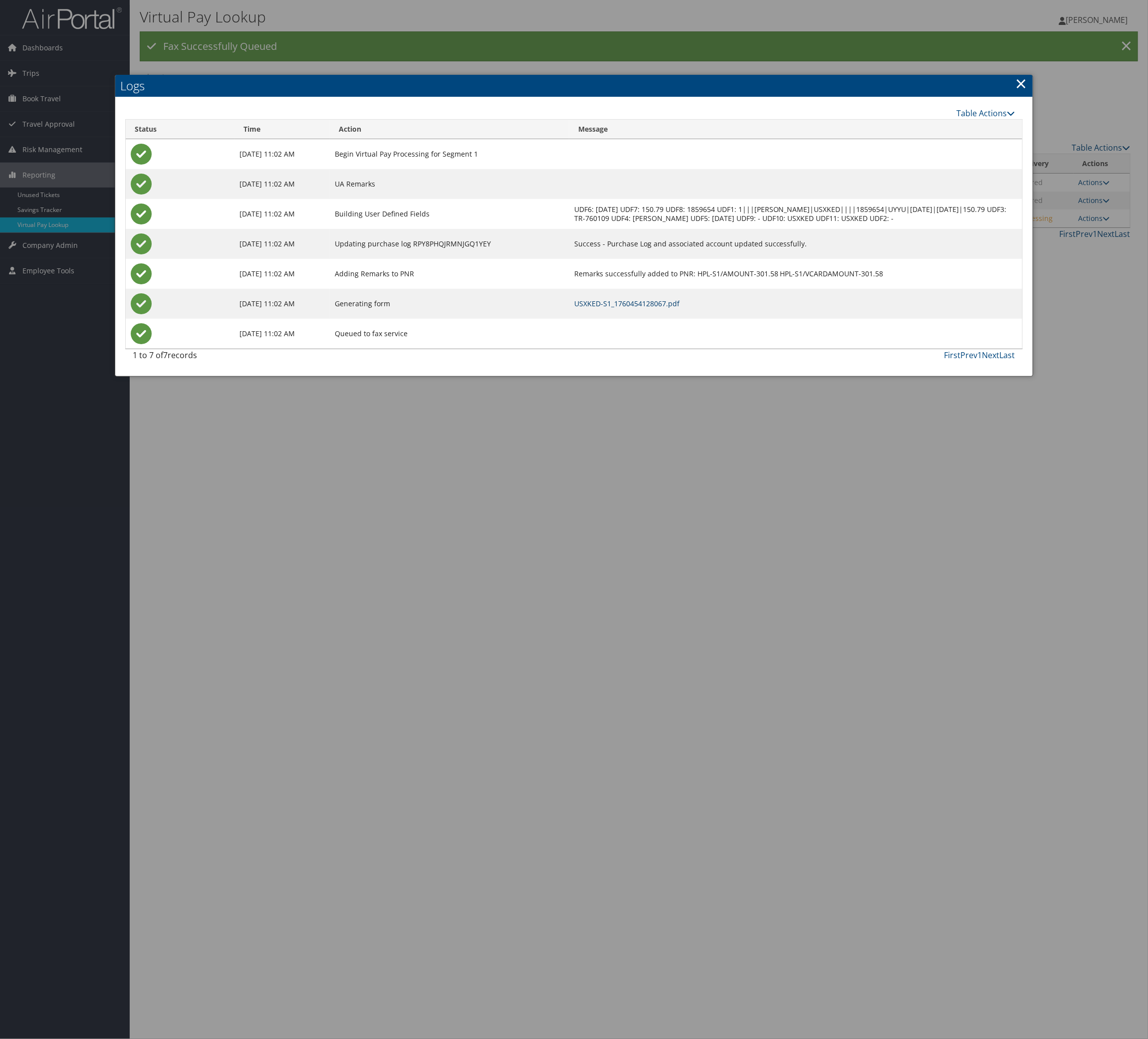
click at [679, 308] on link "USXKED-S1_1760454128067.pdf" at bounding box center [627, 303] width 106 height 9
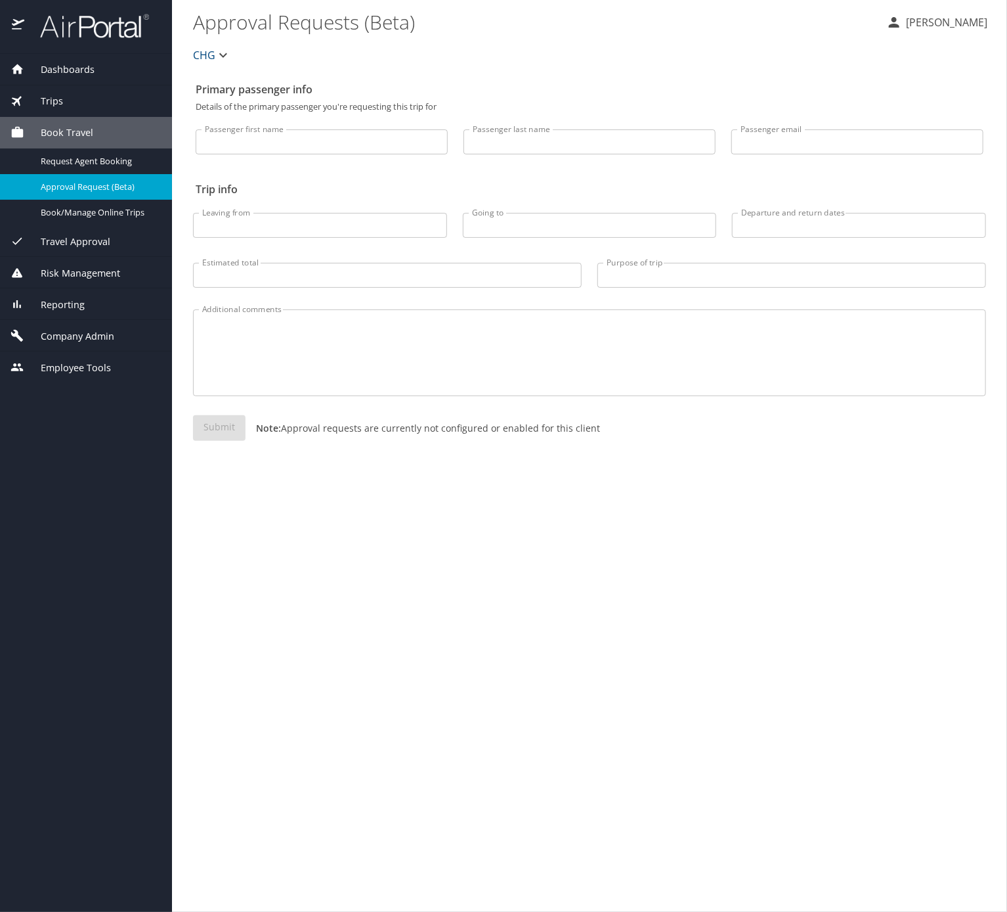
click at [93, 96] on div "Trips" at bounding box center [86, 101] width 151 height 14
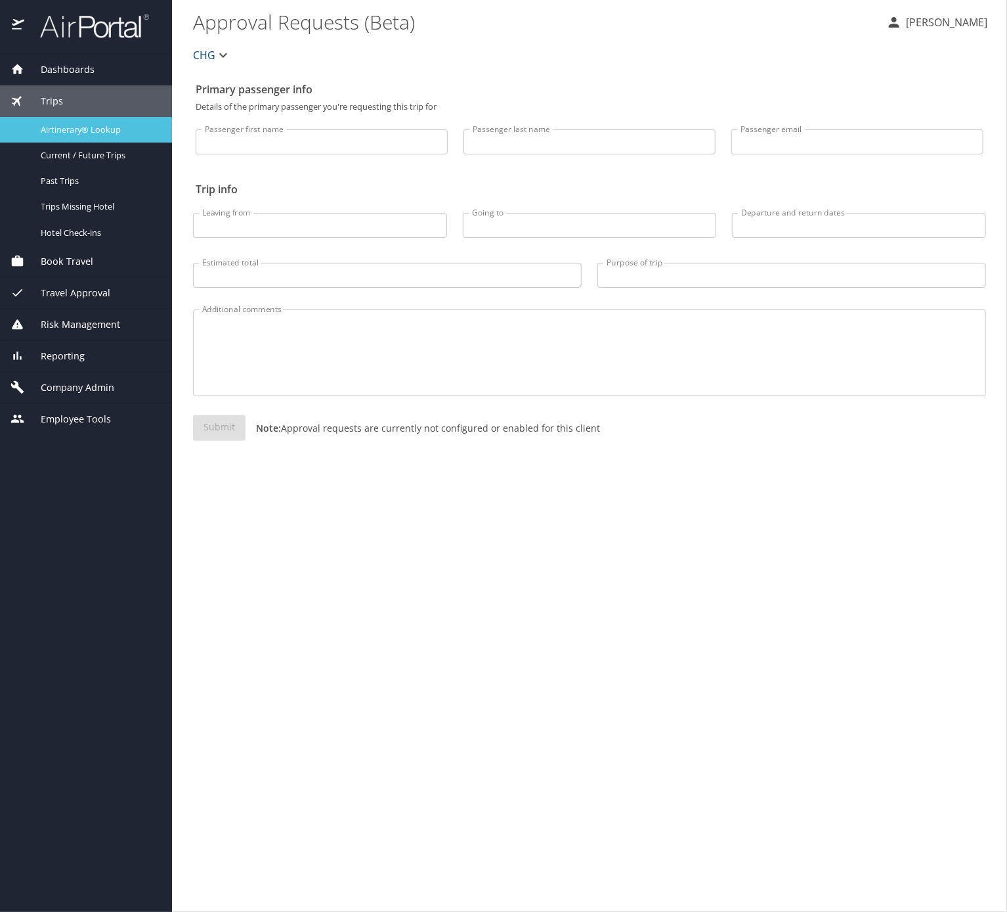
click at [123, 135] on span "Airtinerary® Lookup" at bounding box center [99, 129] width 116 height 12
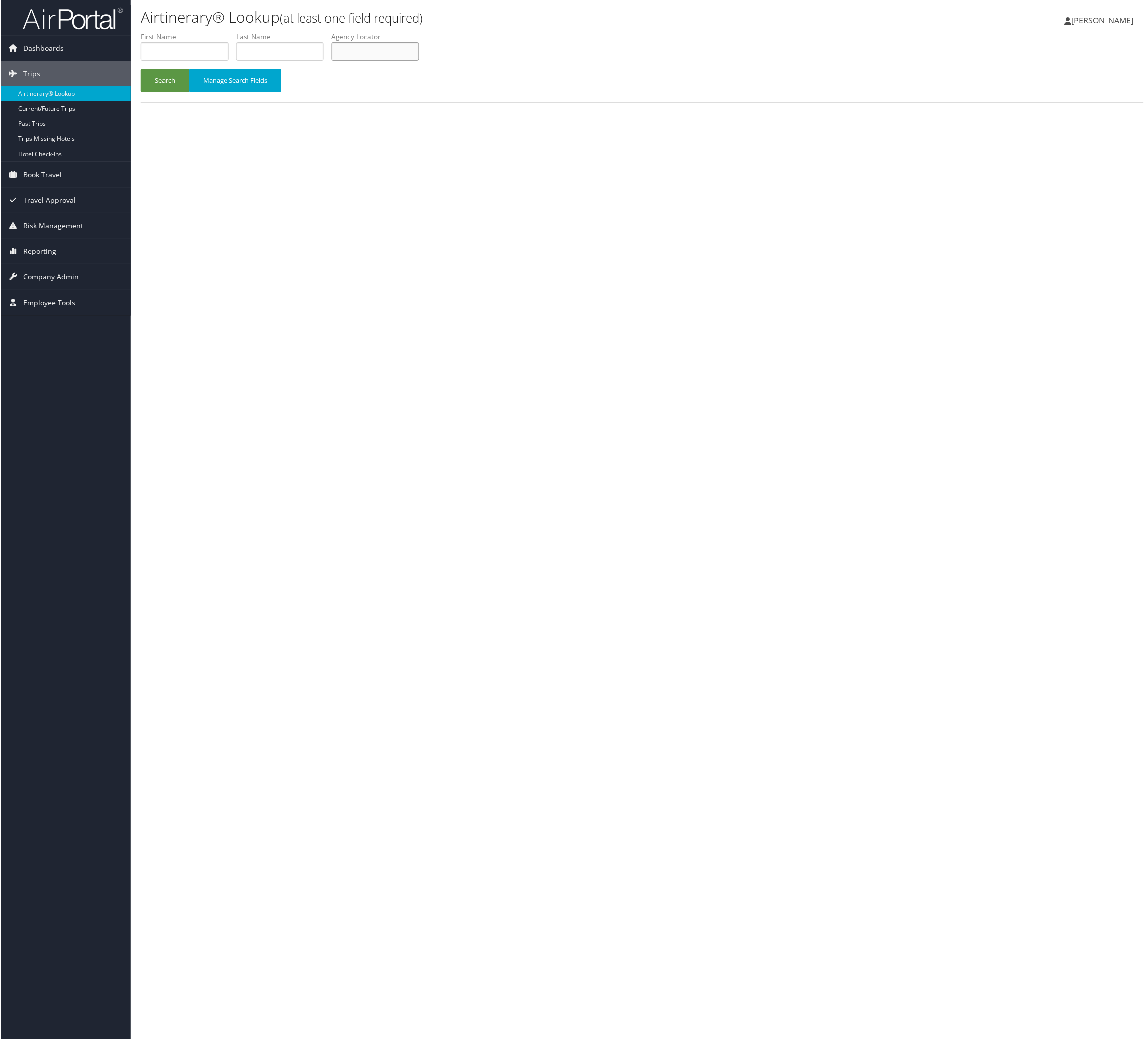
click at [419, 60] on input "text" at bounding box center [374, 51] width 88 height 18
paste input "GARYRW"
type input "GARYRW"
click at [49, 277] on span "Company Admin" at bounding box center [50, 277] width 56 height 25
click at [63, 430] on link "Virtual Pay Settings" at bounding box center [65, 432] width 131 height 15
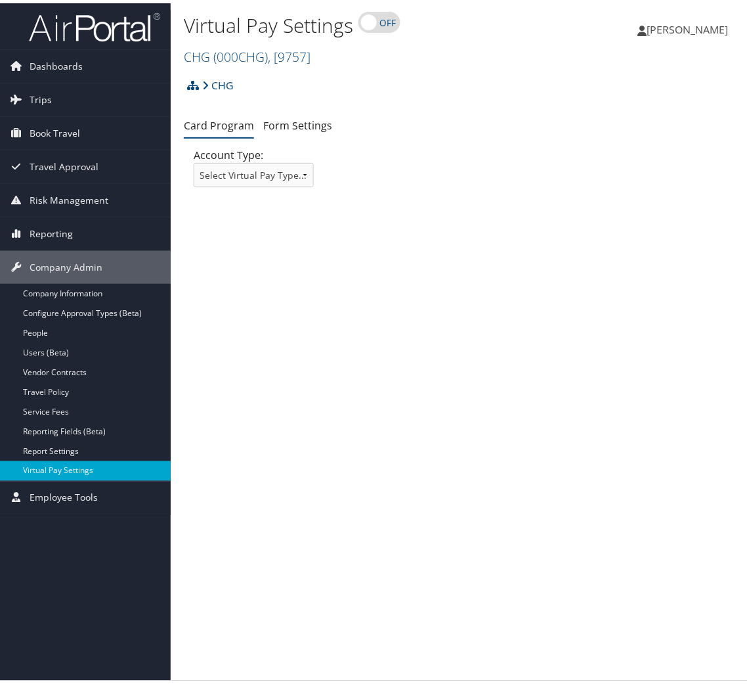
click at [0, 0] on span "Menu" at bounding box center [0, 0] width 0 height 0
click at [0, 0] on link "Reporting ►" at bounding box center [0, 0] width 0 height 0
click at [0, 0] on link "Virtual Pay Lookup" at bounding box center [0, 0] width 0 height 0
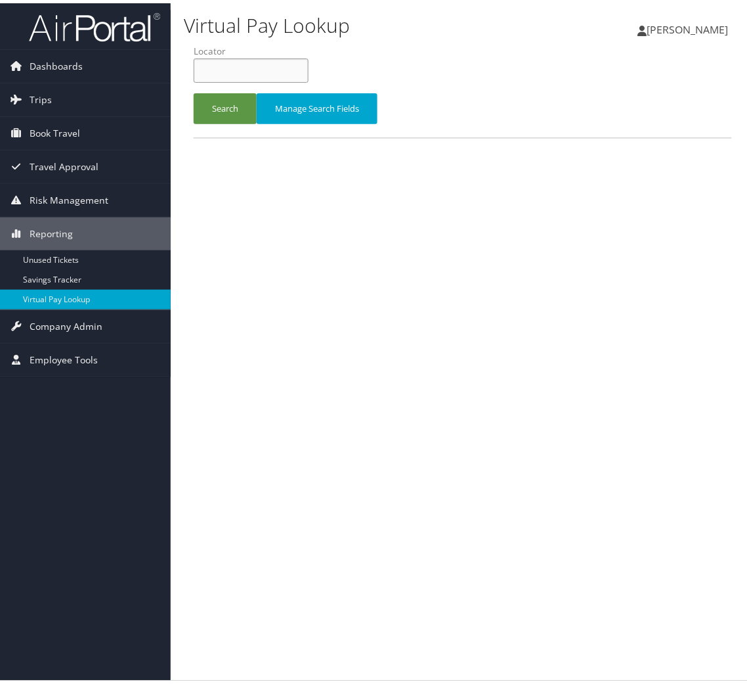
click at [194, 79] on input "text" at bounding box center [251, 67] width 115 height 24
paste input "GARYRW"
type input "GARYRW"
click at [194, 90] on button "Search" at bounding box center [225, 105] width 63 height 31
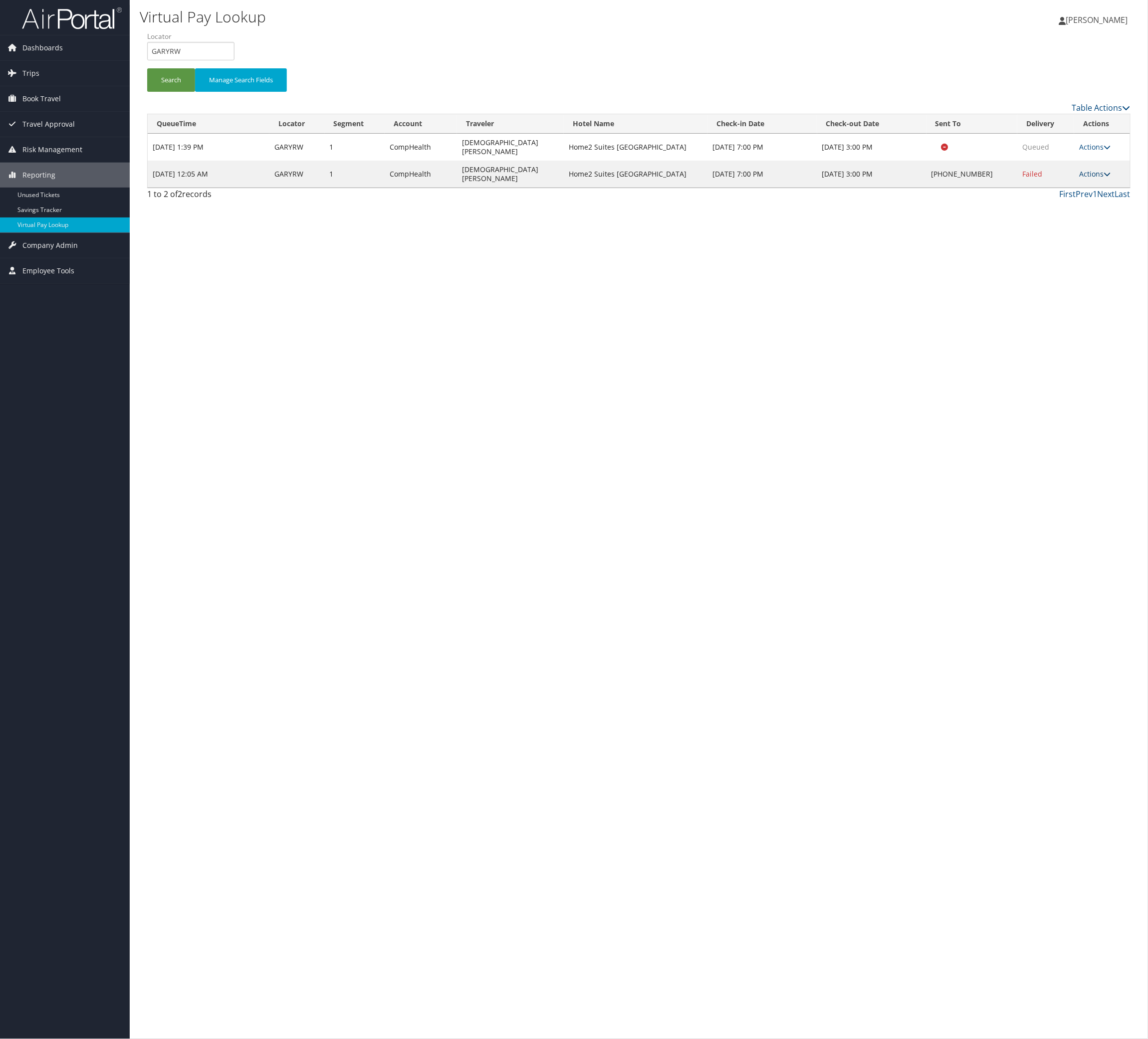
click at [568, 178] on link "Actions" at bounding box center [1095, 174] width 31 height 9
click at [568, 242] on link "Logs" at bounding box center [1026, 233] width 85 height 17
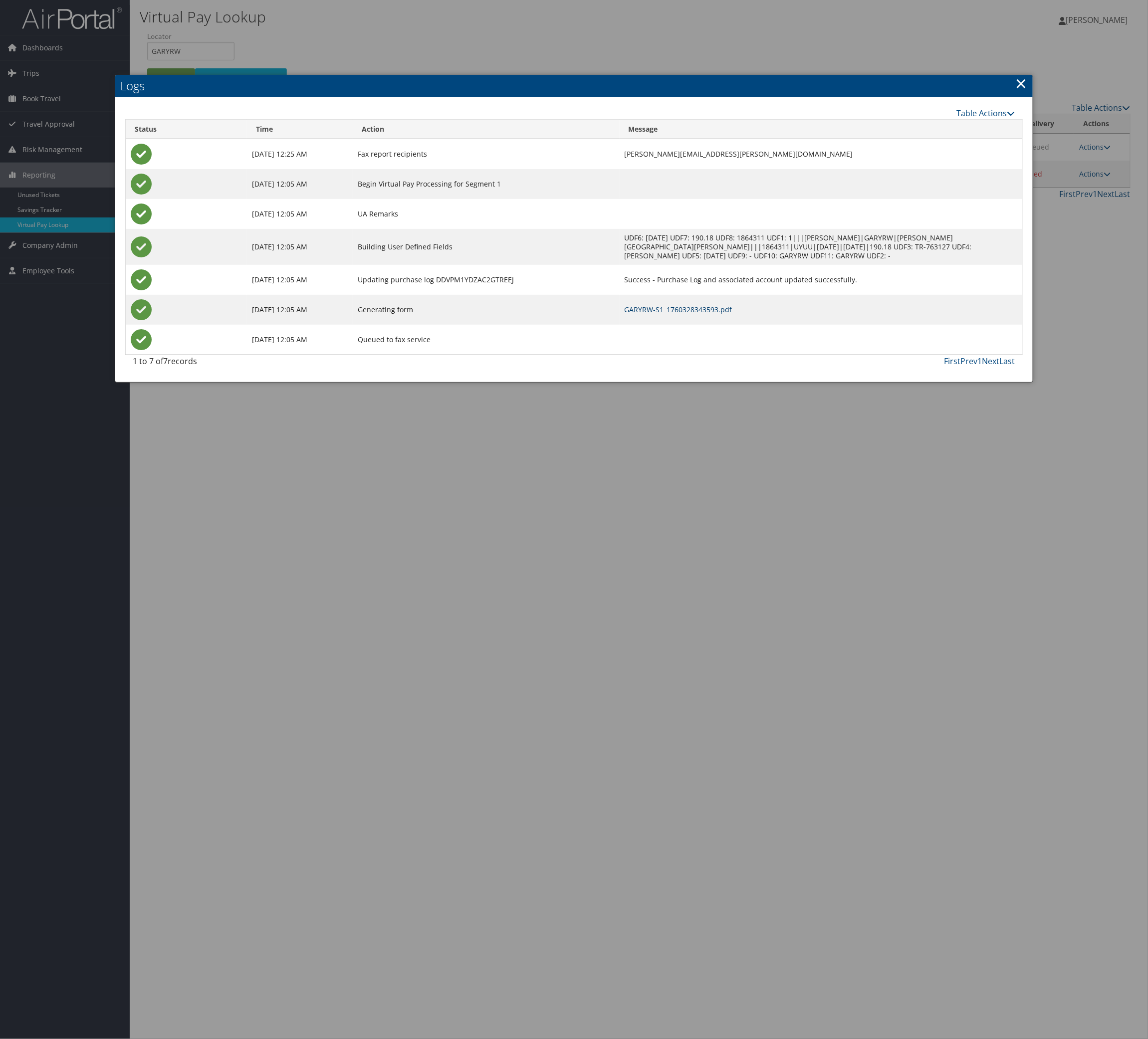
drag, startPoint x: 653, startPoint y: 425, endPoint x: 656, endPoint y: 435, distance: 10.4
click at [568, 314] on link "GARYRW-S1_1760328343593.pdf" at bounding box center [678, 309] width 108 height 9
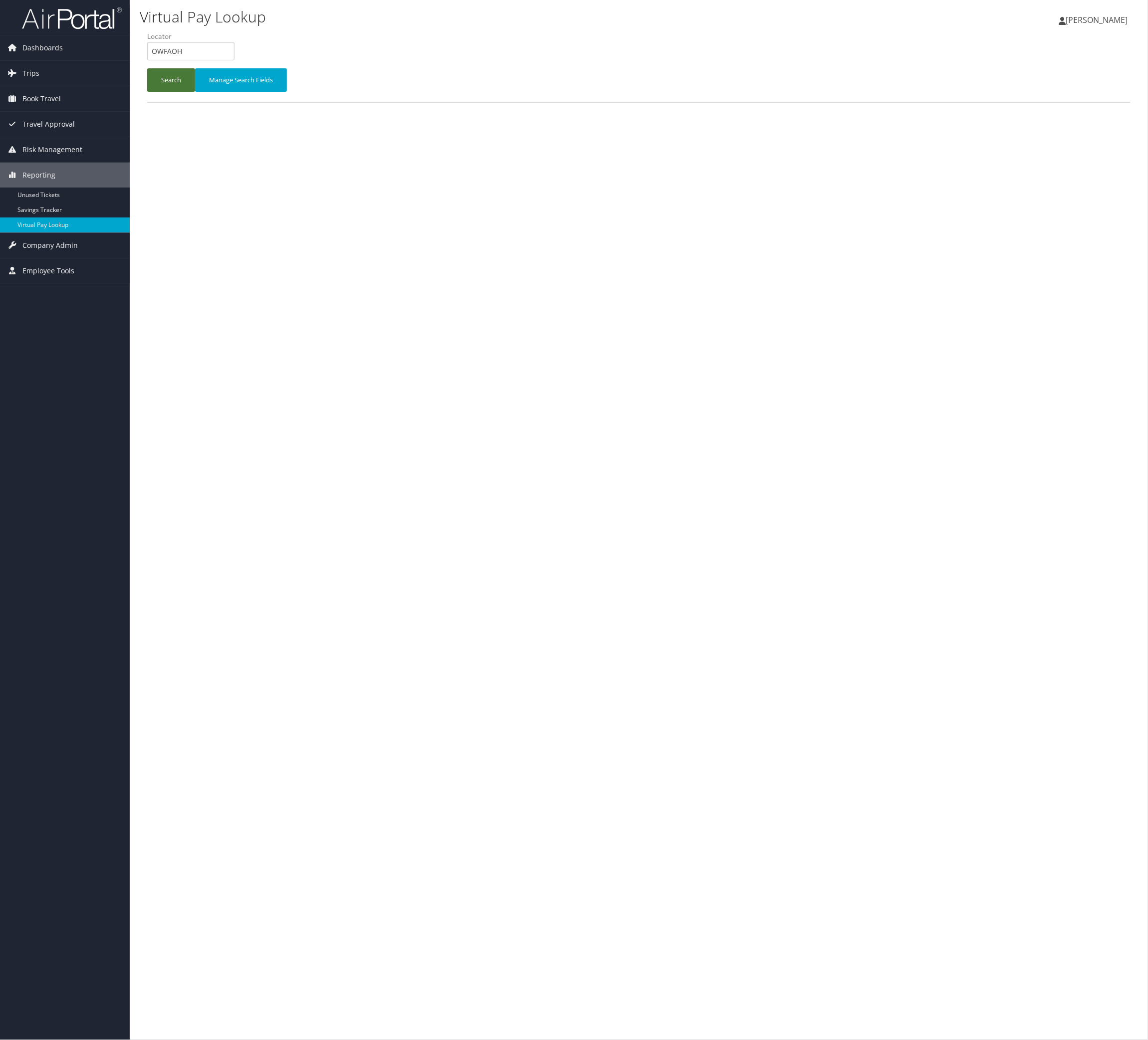
type input "OWFAOH"
click at [177, 92] on button "Search" at bounding box center [171, 80] width 48 height 24
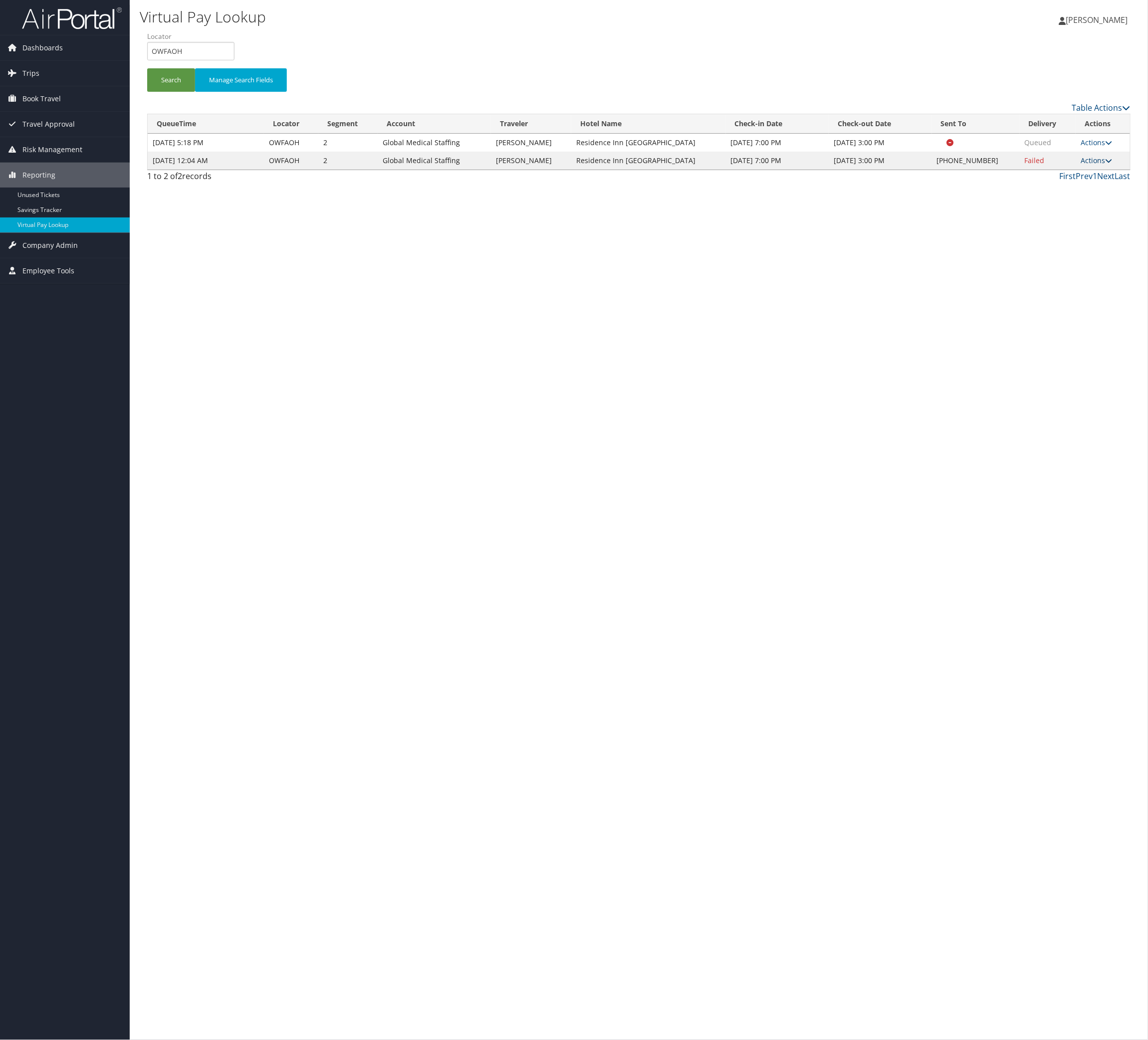
click at [1086, 165] on link "Actions" at bounding box center [1096, 160] width 31 height 9
click at [1065, 255] on link "Logs" at bounding box center [1024, 247] width 85 height 17
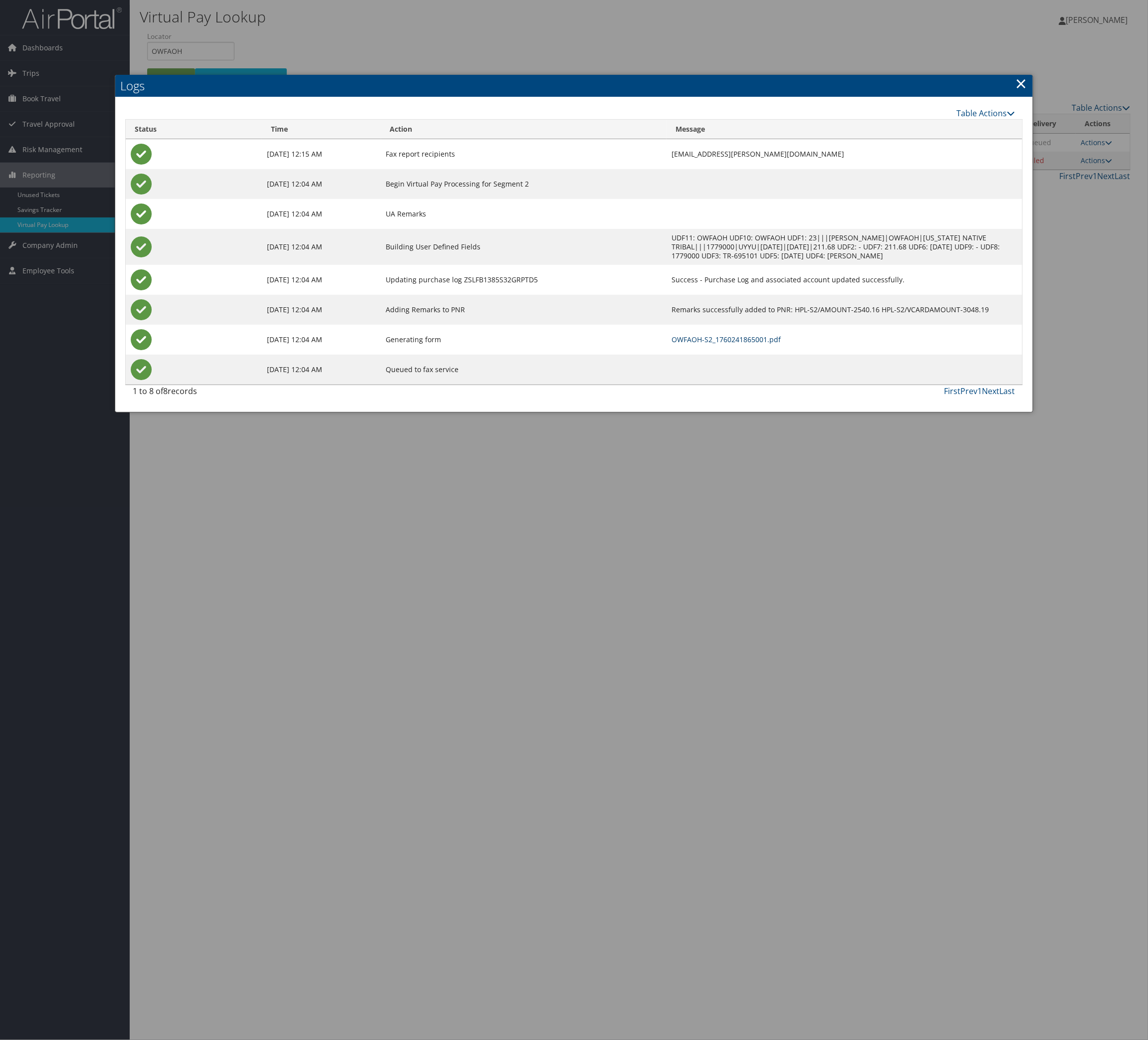
click at [694, 344] on link "OWFAOH-S2_1760241865001.pdf" at bounding box center [726, 340] width 109 height 9
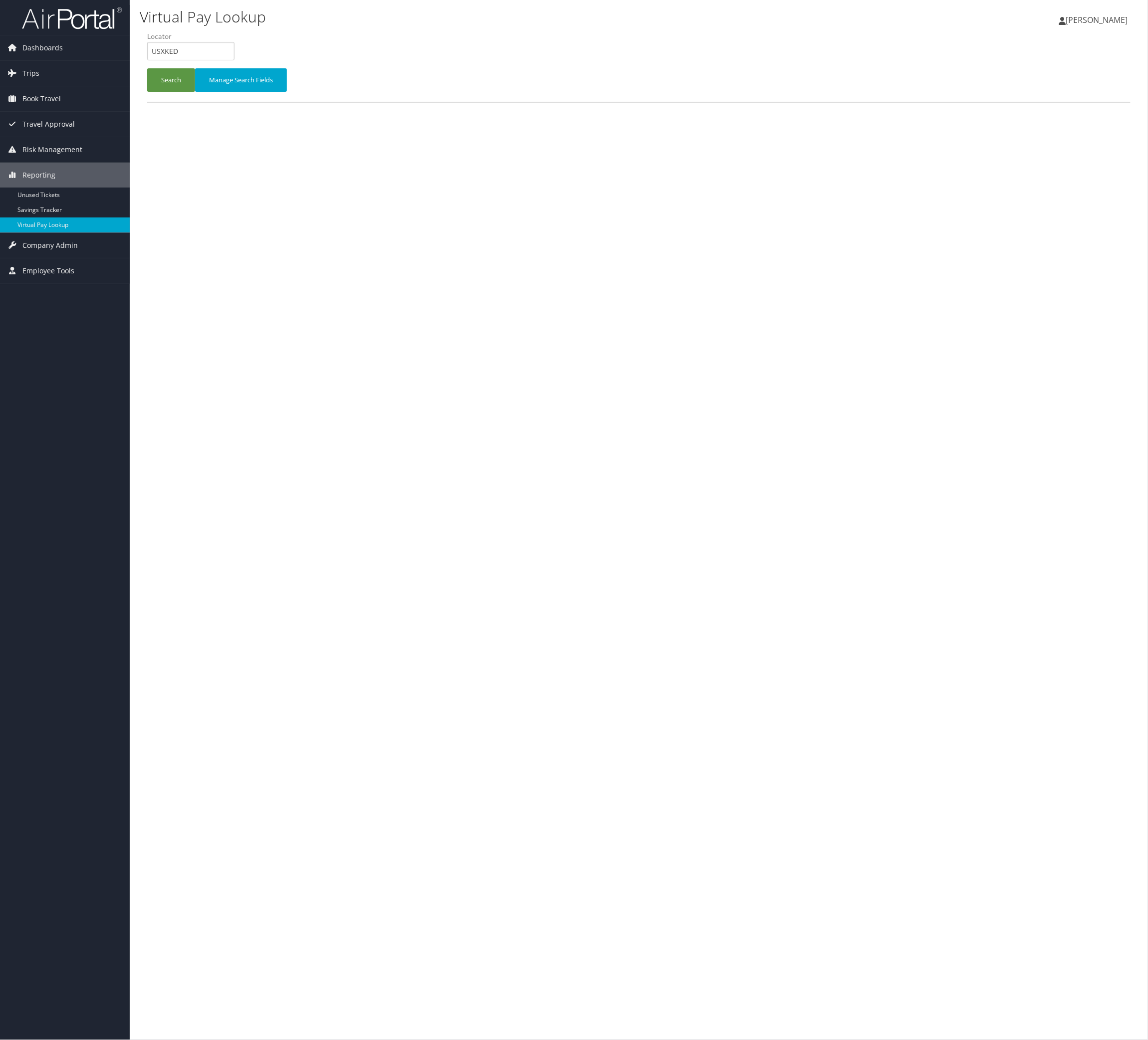
click at [215, 60] on input "USXKED" at bounding box center [191, 51] width 87 height 18
type input "GTFVGN"
click at [195, 92] on button "Search" at bounding box center [171, 80] width 48 height 24
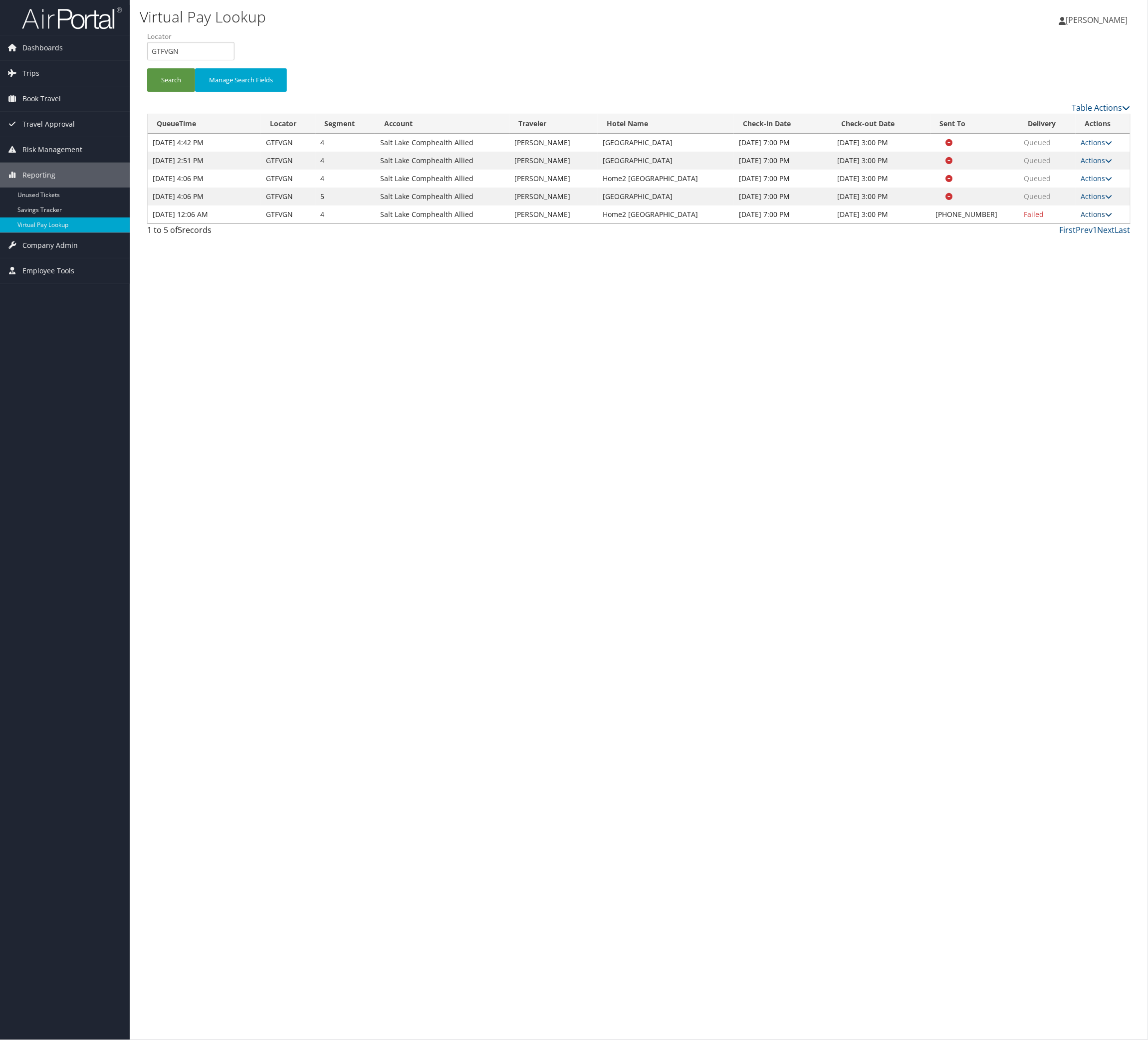
click at [1096, 219] on link "Actions" at bounding box center [1096, 214] width 31 height 9
click at [1067, 377] on link "Logs" at bounding box center [1024, 368] width 85 height 17
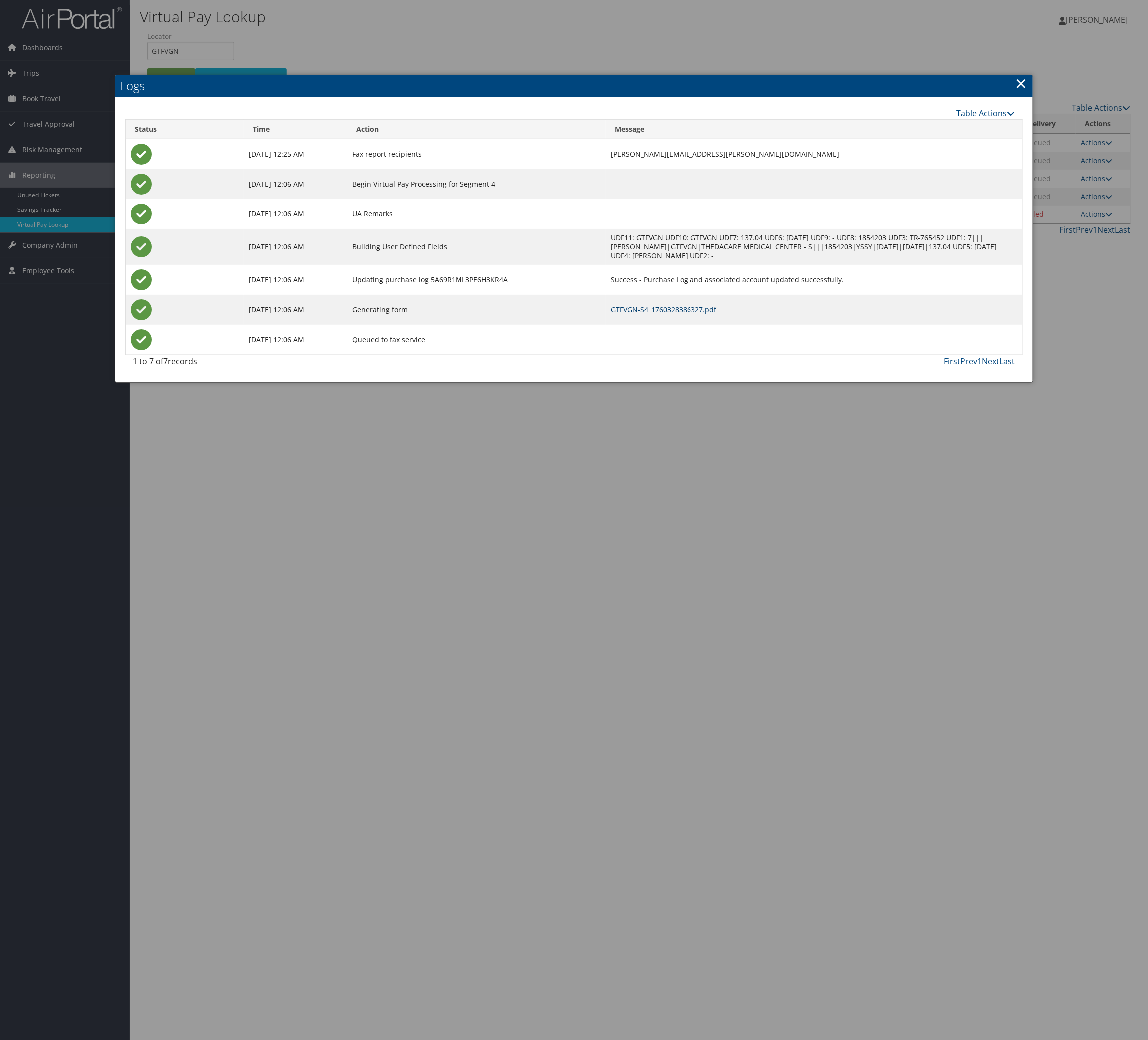
click at [611, 315] on link "GTFVGN-S4_1760328386327.pdf" at bounding box center [663, 309] width 106 height 9
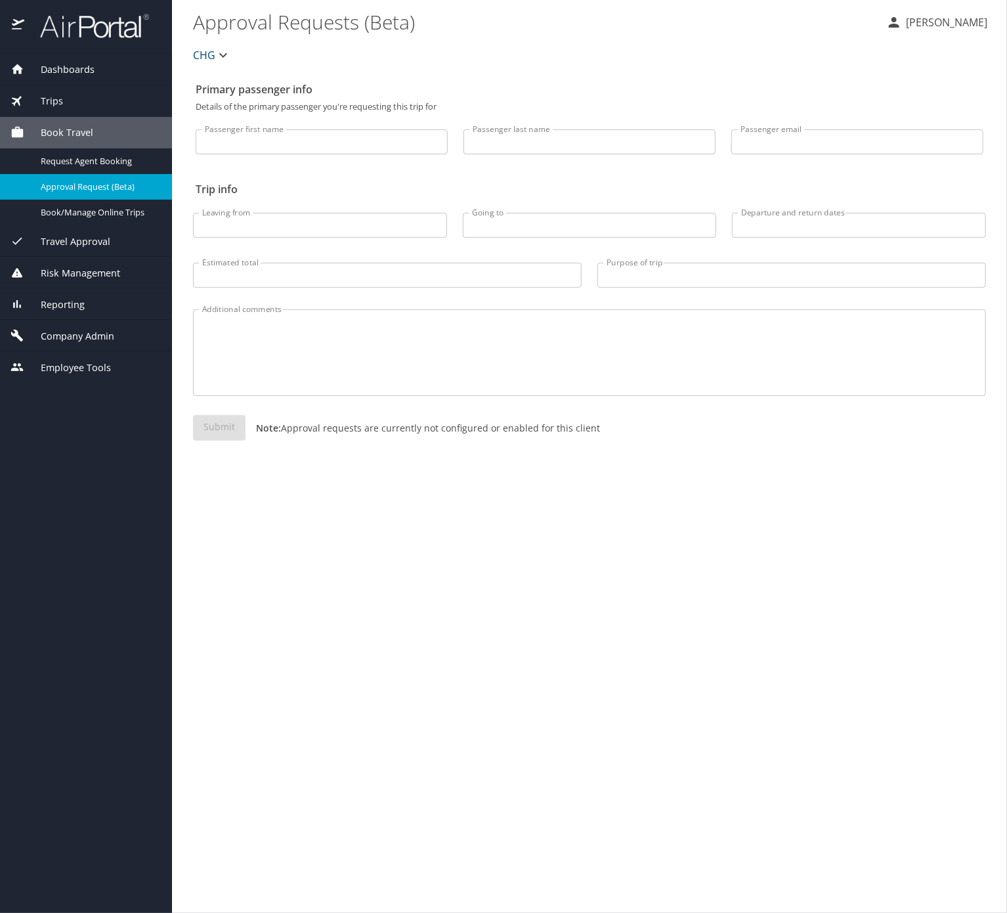
click at [123, 312] on div "Reporting" at bounding box center [86, 305] width 151 height 14
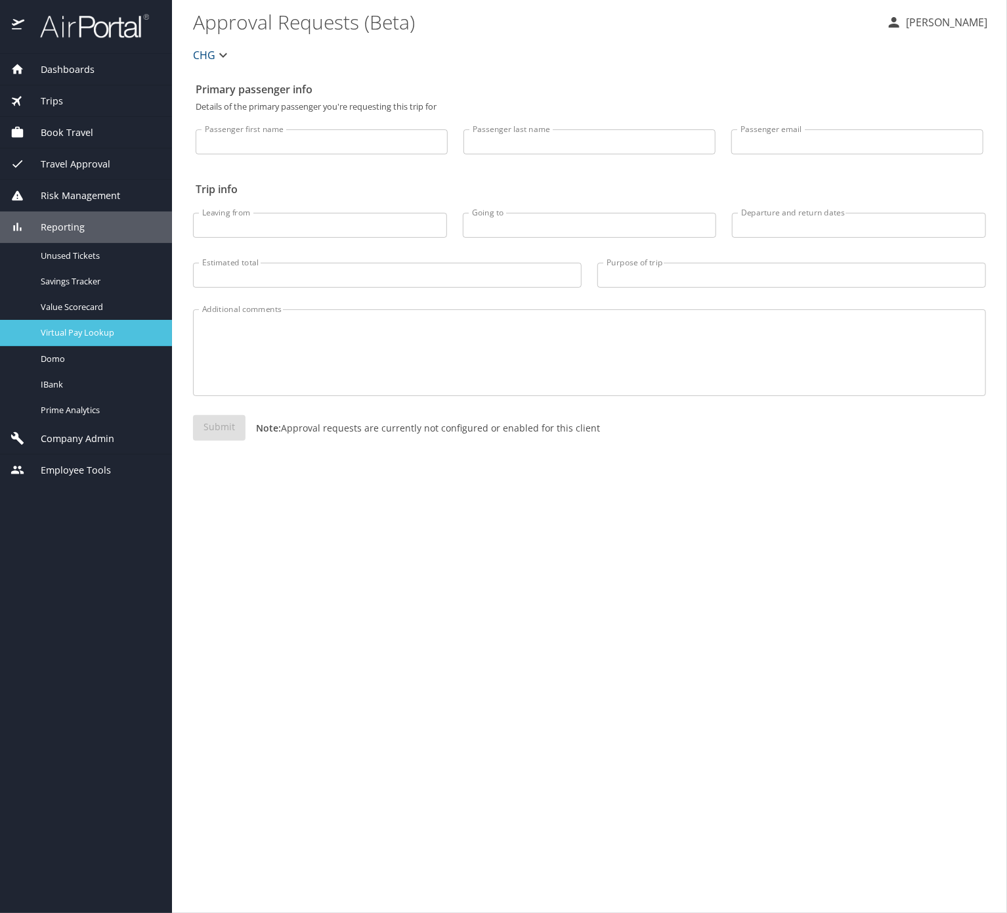
click at [126, 339] on span "Virtual Pay Lookup" at bounding box center [99, 332] width 116 height 12
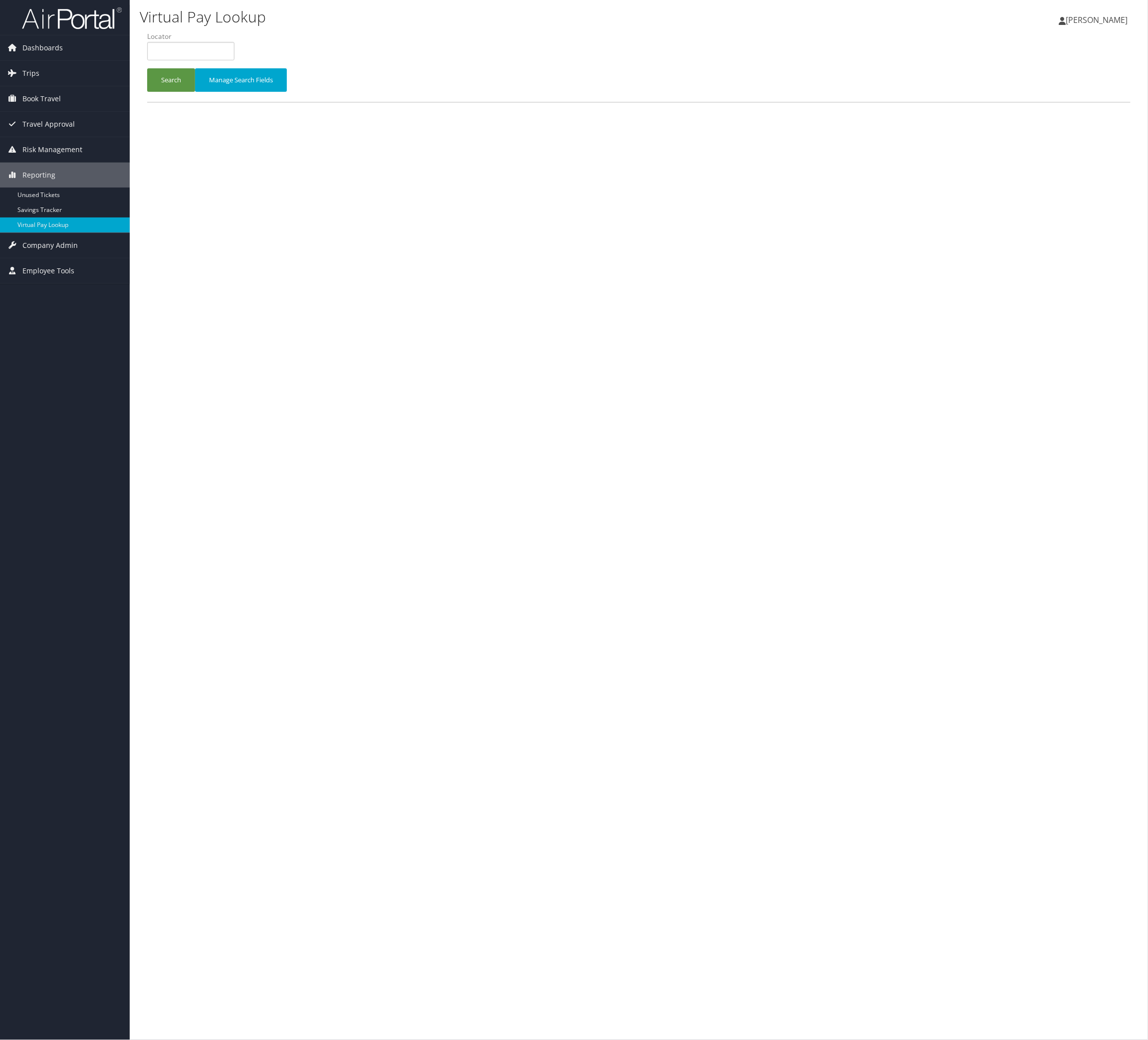
click at [196, 60] on input "text" at bounding box center [191, 51] width 87 height 18
type input "DMUXQT"
click at [188, 92] on button "Search" at bounding box center [171, 80] width 48 height 24
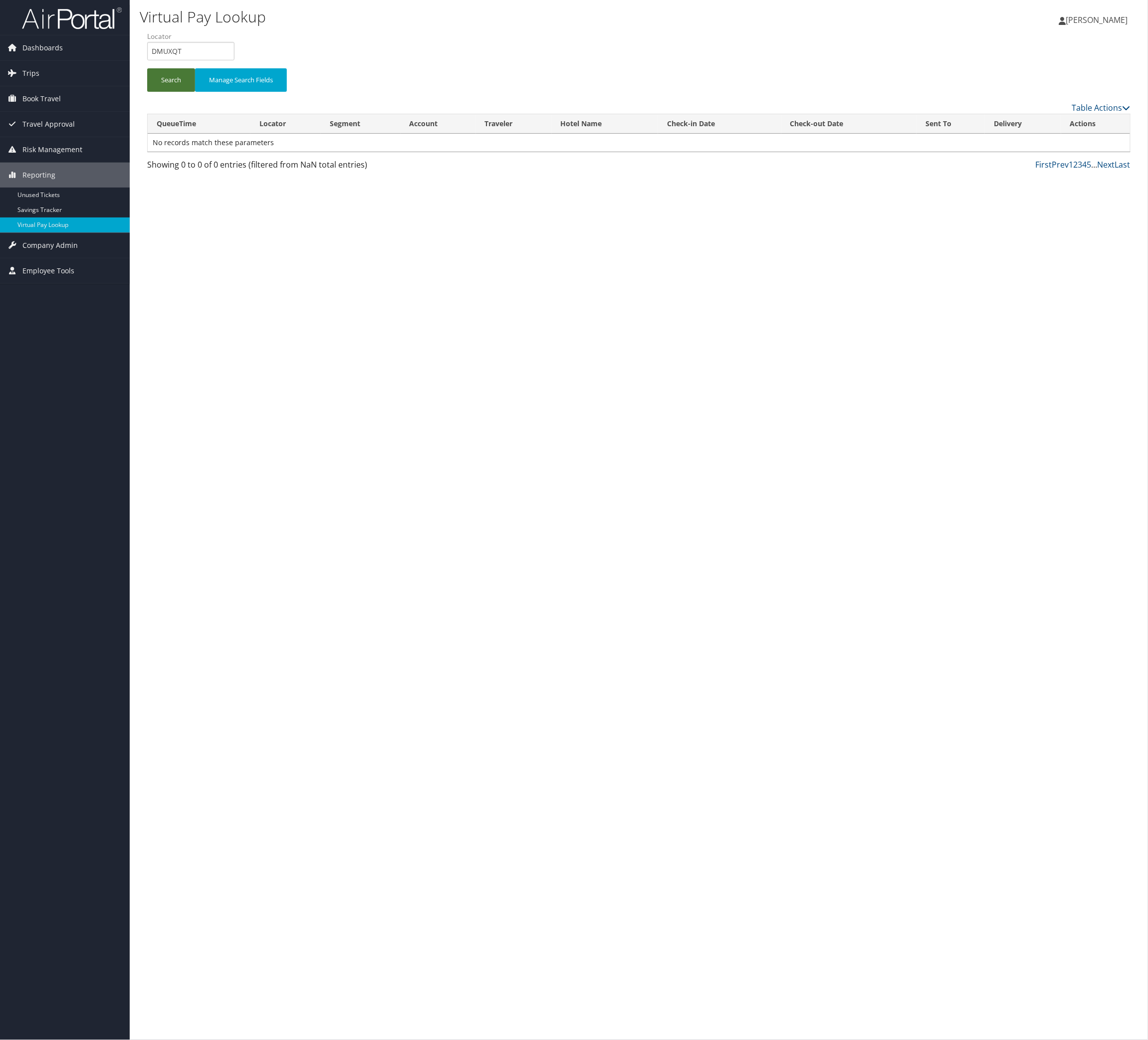
click at [179, 92] on button "Search" at bounding box center [171, 80] width 48 height 24
click at [1091, 152] on link "Actions" at bounding box center [1083, 147] width 31 height 9
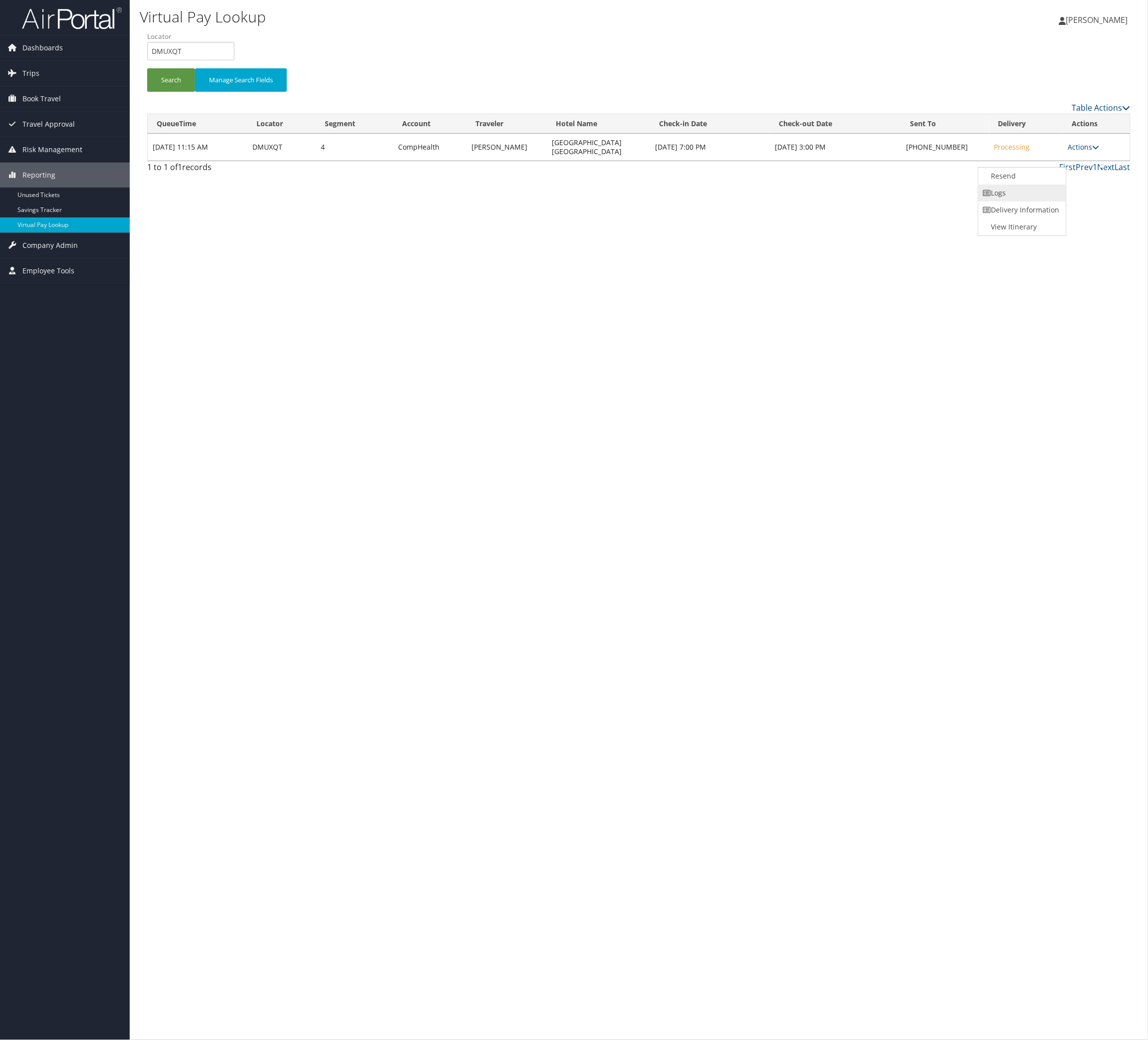
click at [1061, 201] on link "Logs" at bounding box center [1021, 193] width 85 height 17
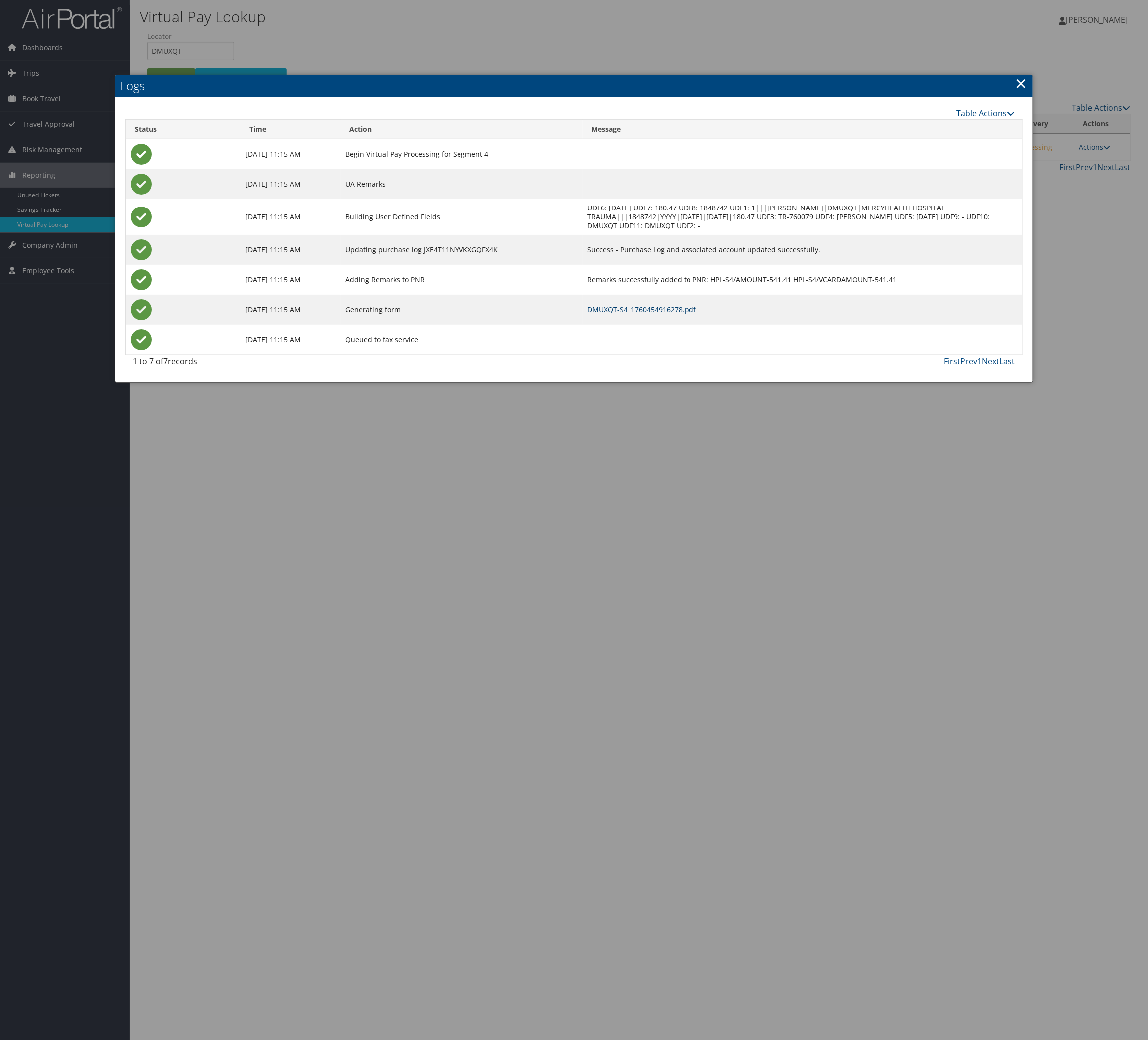
click at [697, 315] on link "DMUXQT-S4_1760454916278.pdf" at bounding box center [642, 309] width 109 height 9
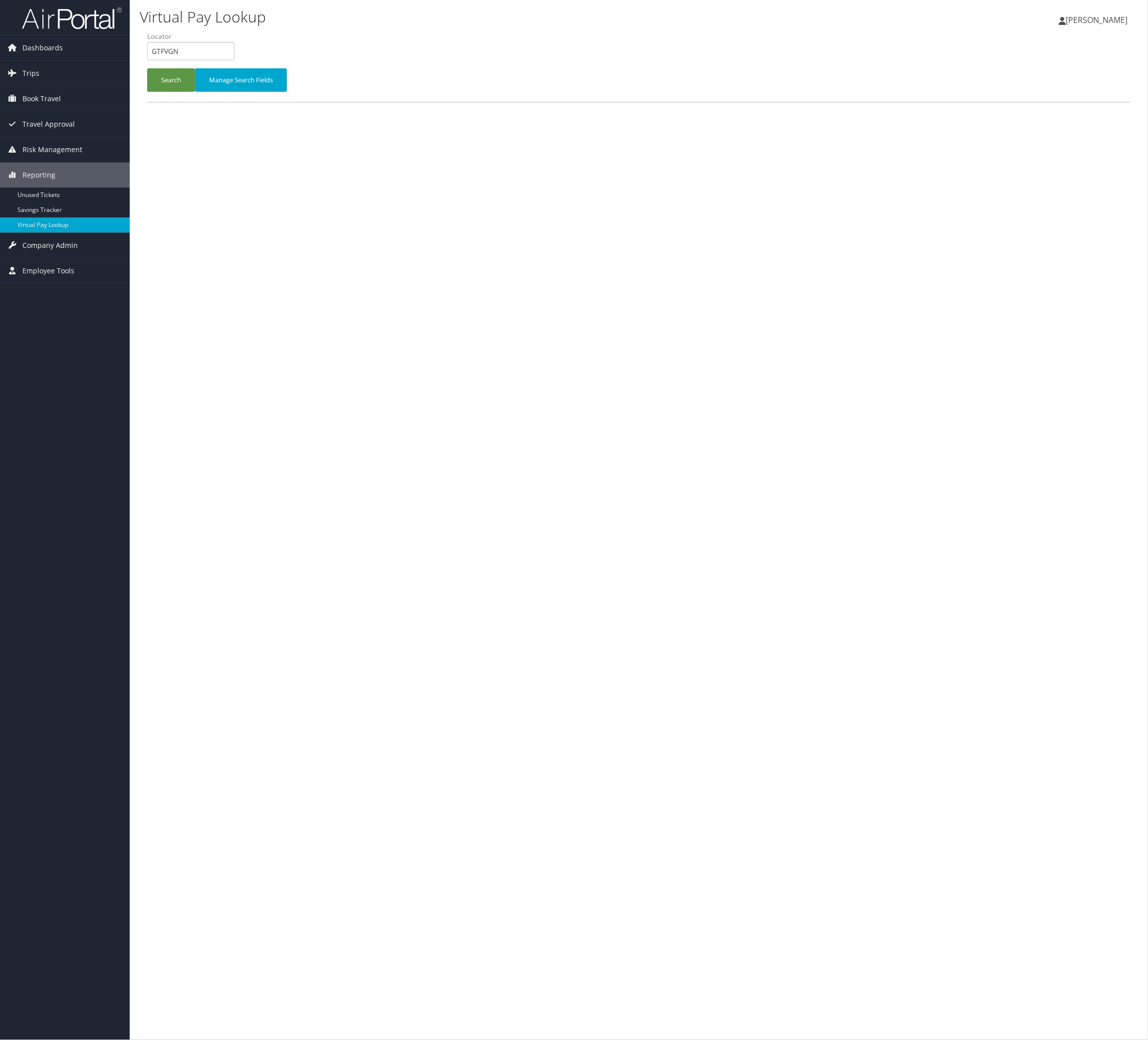
click at [241, 42] on label "Locator" at bounding box center [194, 36] width 95 height 10
click at [235, 60] on input "GTFVGN" at bounding box center [191, 51] width 87 height 18
paste input "WPXTYS"
click at [147, 68] on button "Search" at bounding box center [171, 80] width 48 height 24
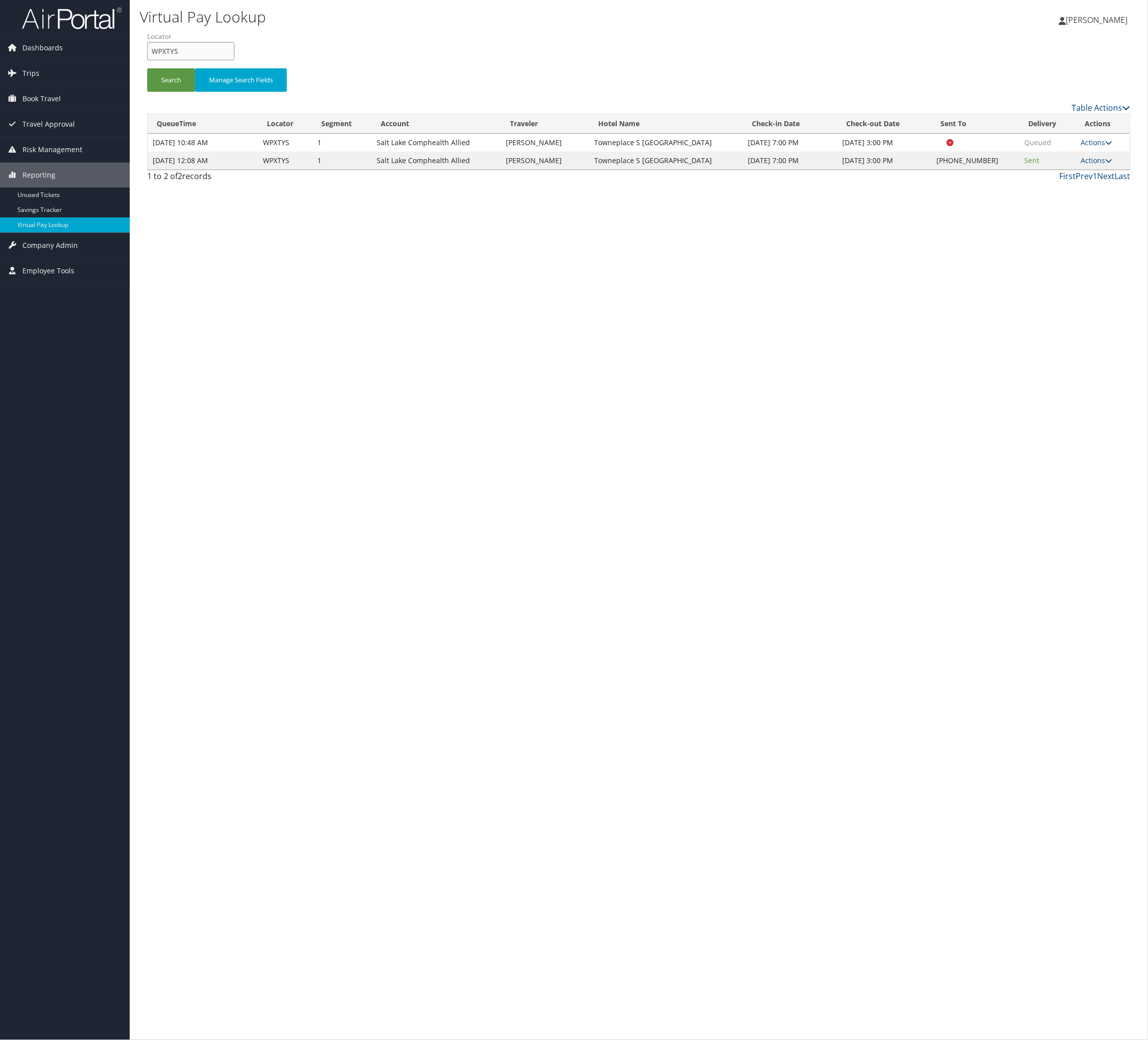
click at [229, 60] on input "WPXTYS" at bounding box center [191, 51] width 87 height 18
paste input "OWLFYJ"
click at [166, 92] on button "Search" at bounding box center [171, 80] width 48 height 24
click at [235, 60] on input "OWLFYJ" at bounding box center [191, 51] width 87 height 18
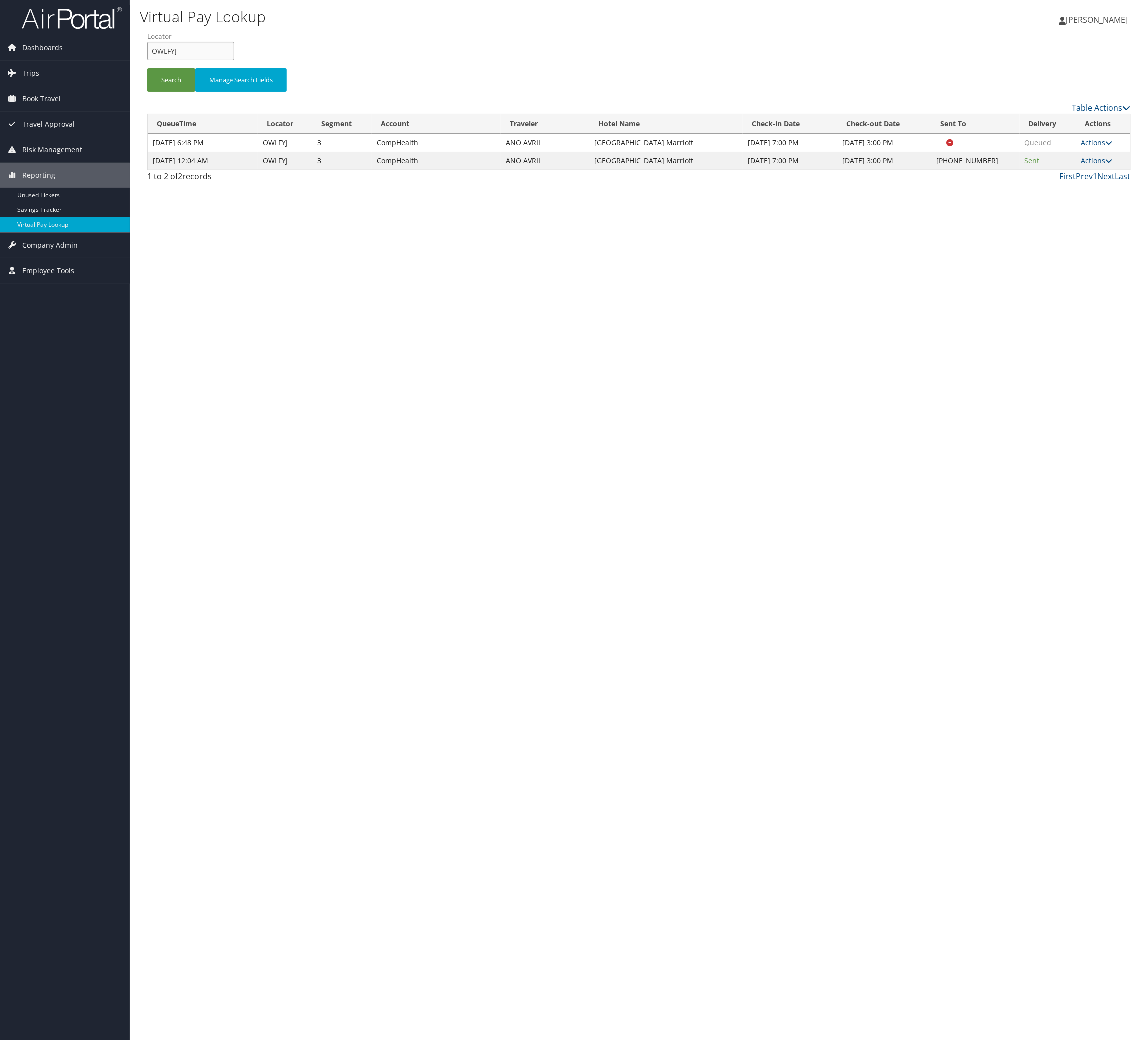
click at [235, 60] on input "OWLFYJ" at bounding box center [191, 51] width 87 height 18
paste input "EKGLTV"
click at [188, 92] on button "Search" at bounding box center [171, 80] width 48 height 24
click at [203, 60] on input "EKGLTV" at bounding box center [191, 51] width 87 height 18
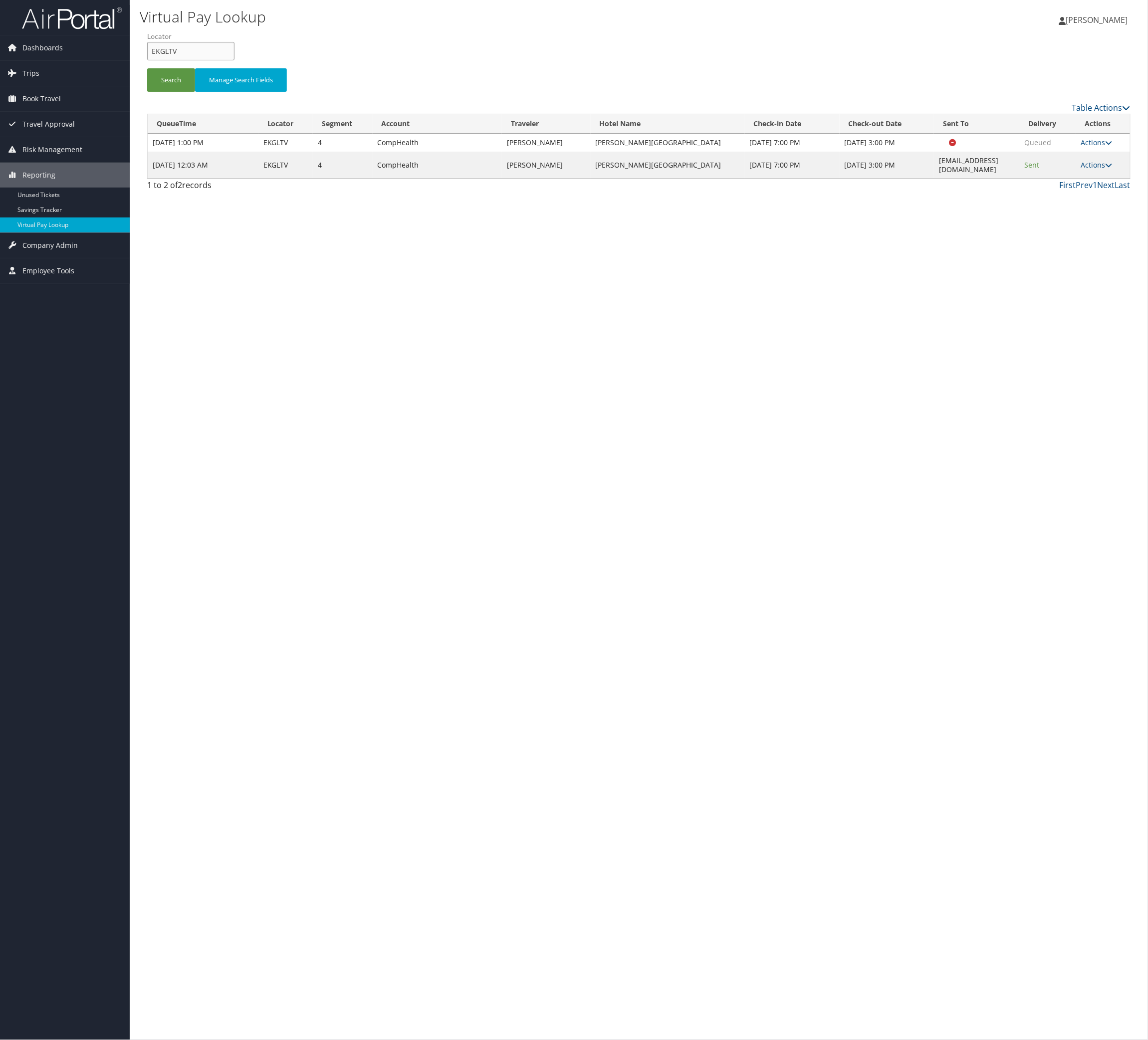
click at [203, 60] on input "EKGLTV" at bounding box center [191, 51] width 87 height 18
paste input "TR-759932"
click at [194, 92] on button "Search" at bounding box center [171, 80] width 48 height 24
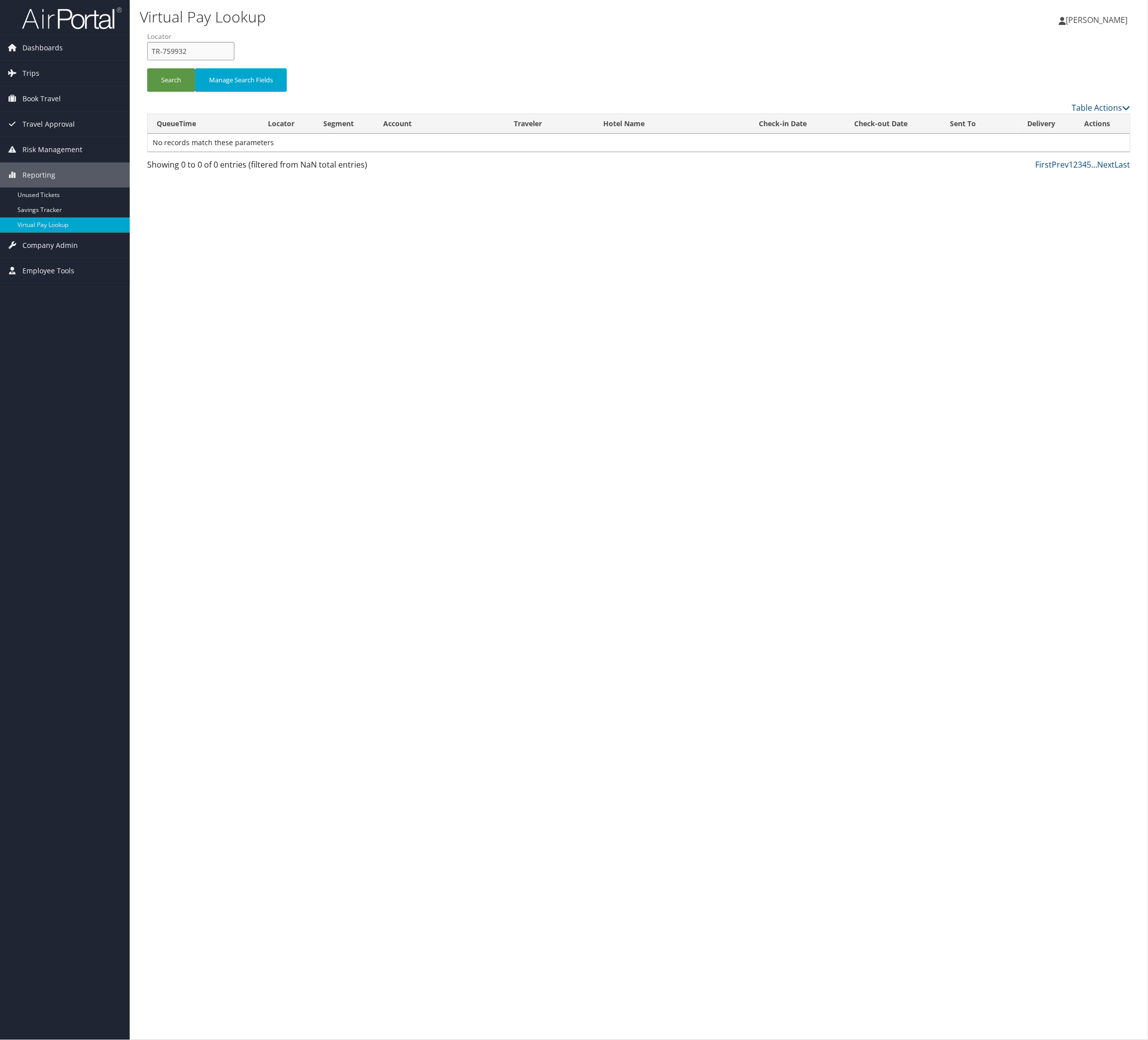
click at [229, 60] on input "TR-759932" at bounding box center [191, 51] width 87 height 18
paste input "DPHXJE, HPASWI"
drag, startPoint x: 263, startPoint y: 64, endPoint x: -2, endPoint y: -97, distance: 310.1
click at [0, 0] on html "Menu Dashboards ► AirPortal 360™ (Manager) AirPortal 360™ (Agent) My Travel Das…" at bounding box center [574, 520] width 1148 height 1040
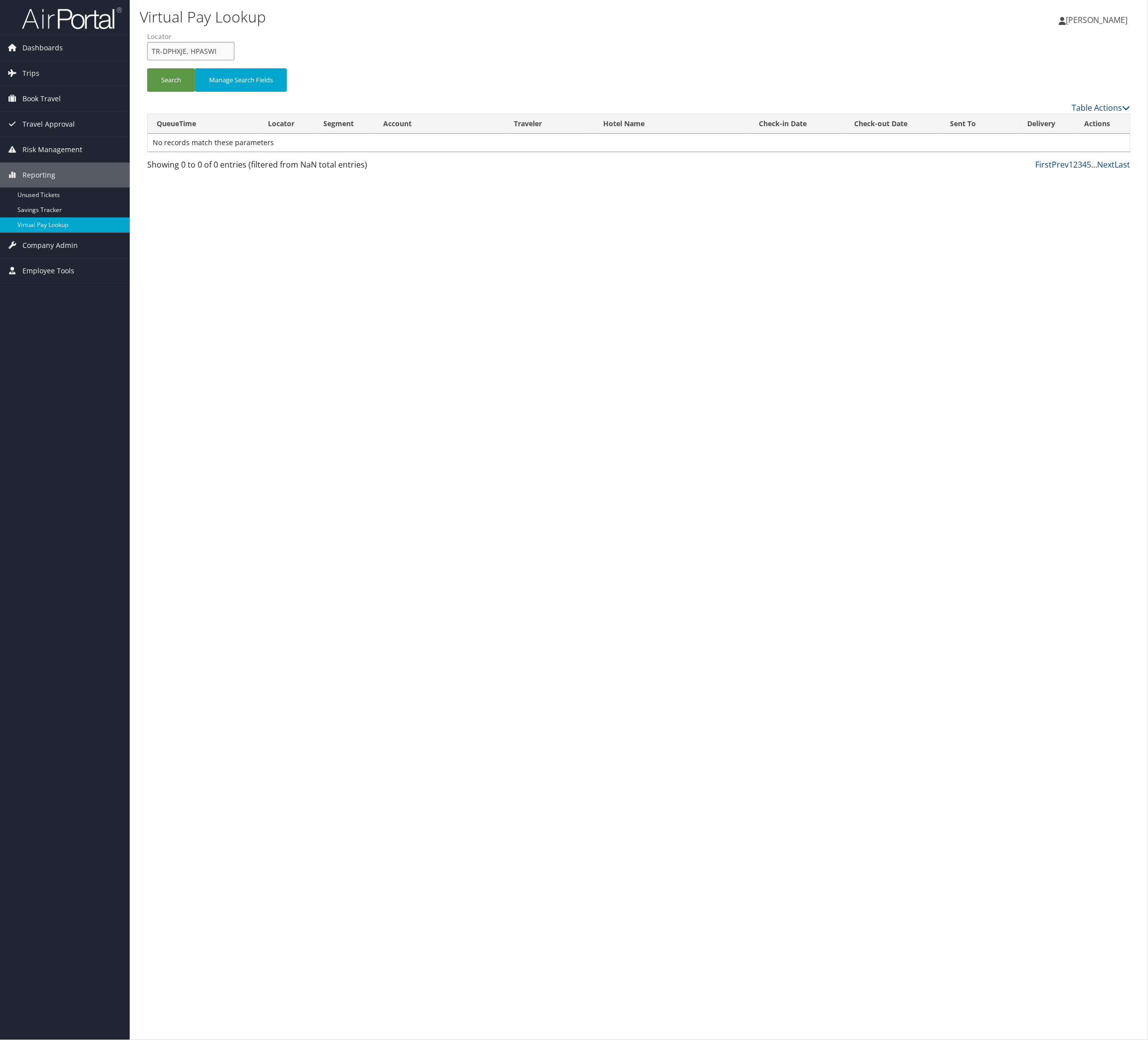
paste input "text"
click at [225, 60] on input "DPHXJE, HPASWI" at bounding box center [191, 51] width 87 height 18
click at [195, 92] on button "Search" at bounding box center [171, 80] width 48 height 24
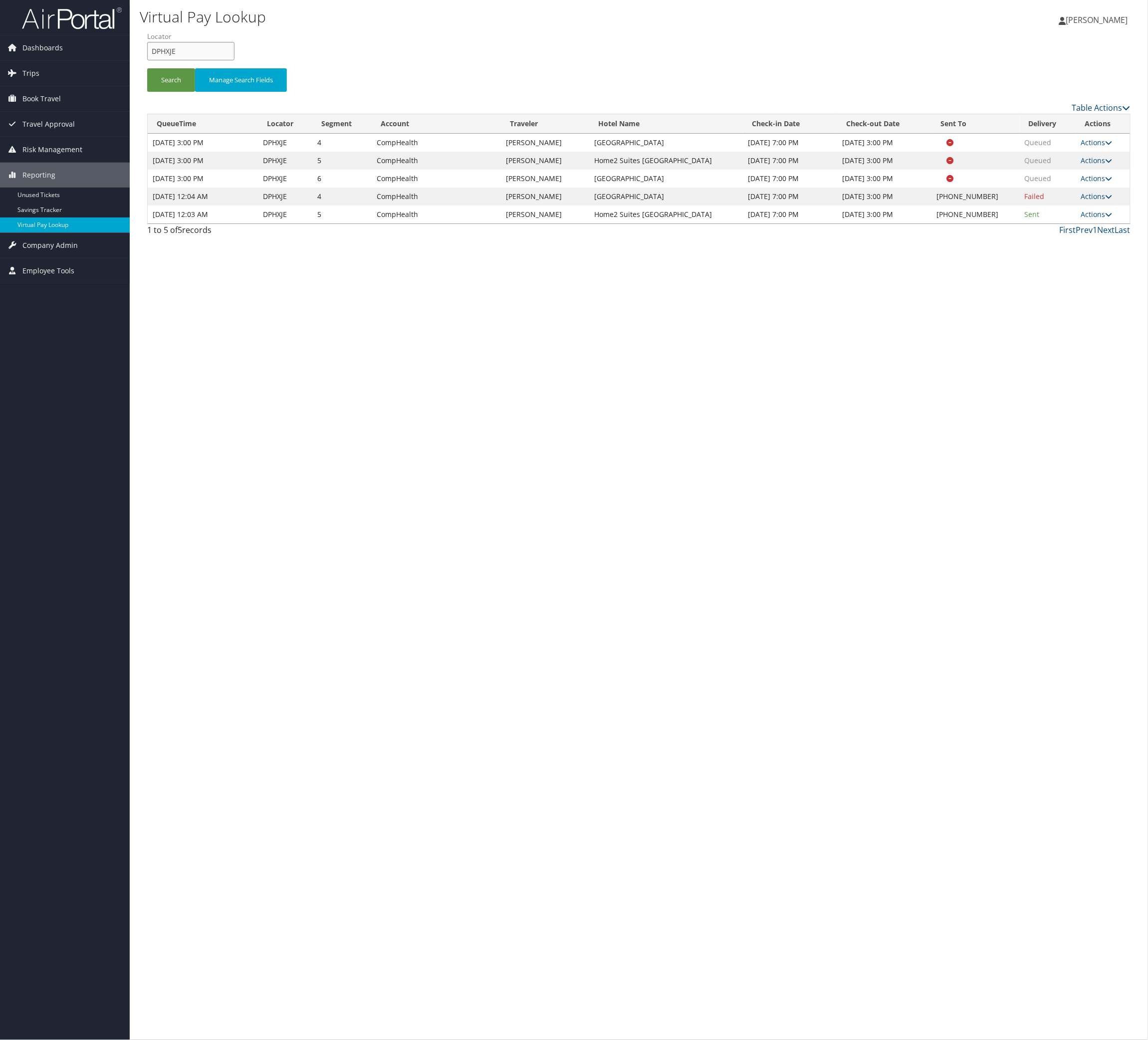
click at [209, 60] on input "DPHXJE" at bounding box center [191, 51] width 87 height 18
paste input ", HPASWI"
click at [165, 60] on input "DPHXJE, HPASWI" at bounding box center [191, 51] width 87 height 18
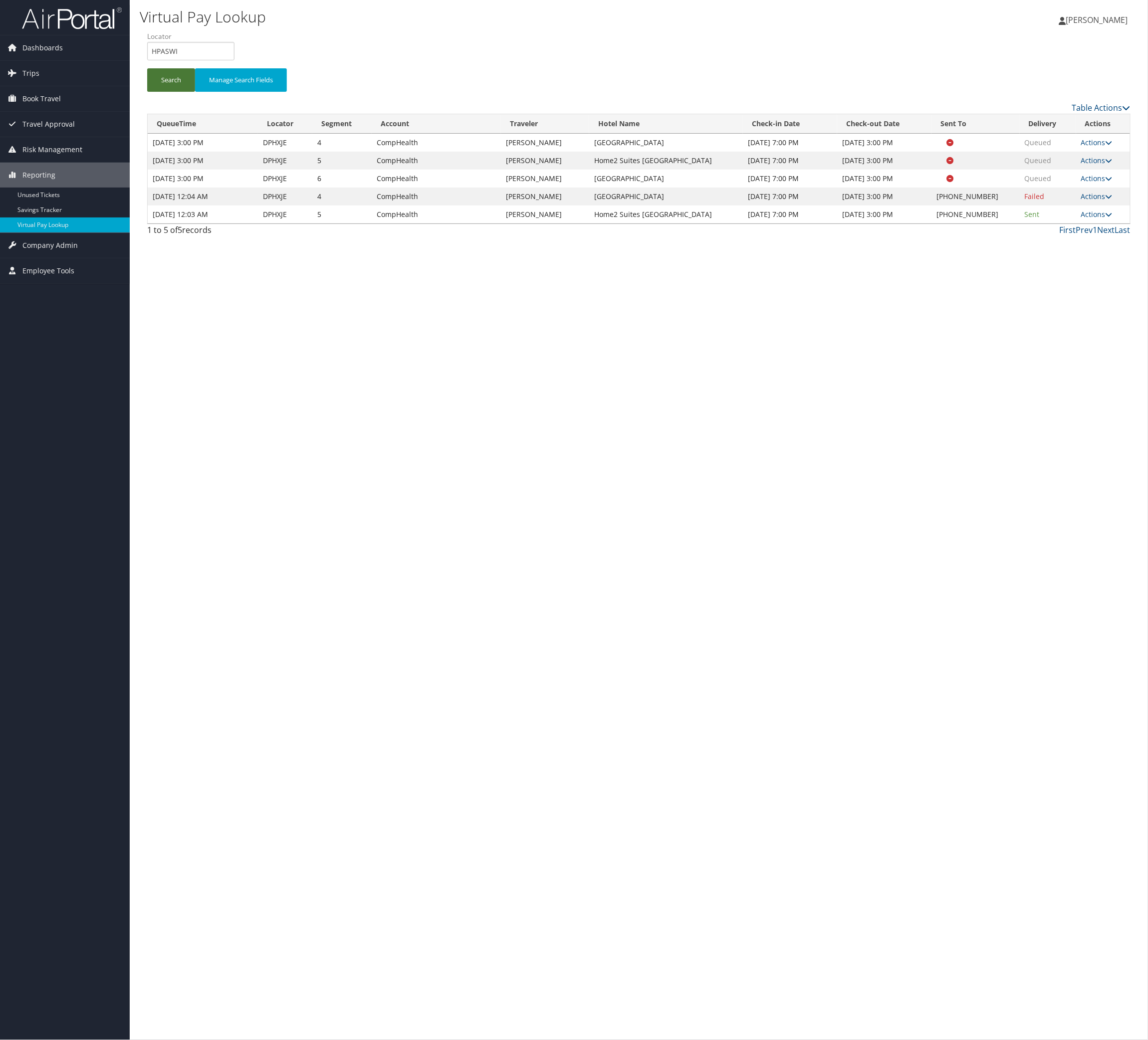
click at [189, 92] on button "Search" at bounding box center [171, 80] width 48 height 24
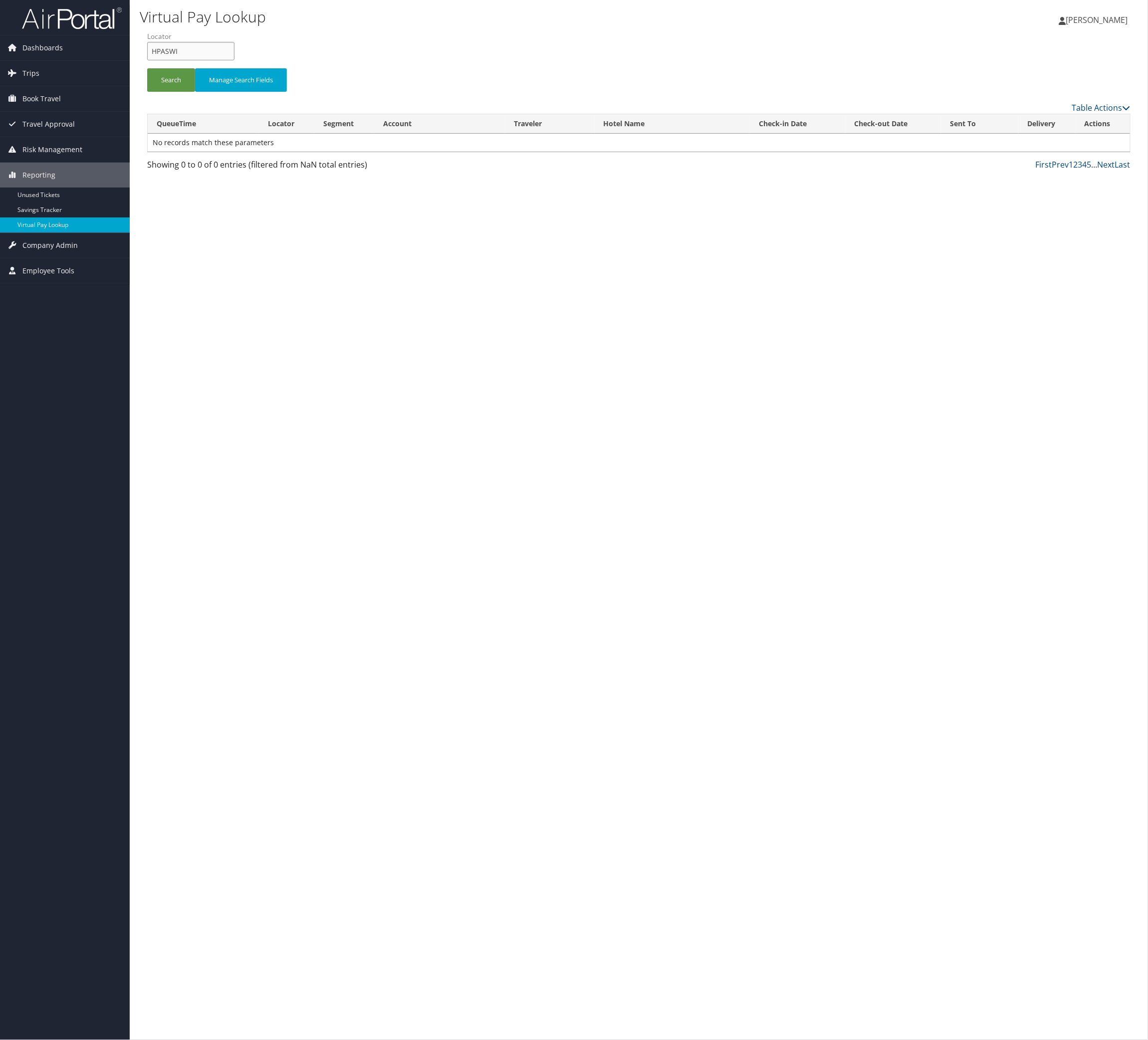
click at [235, 60] on input "HPASWI" at bounding box center [191, 51] width 87 height 18
paste input "KAPMCG"
type input "KAPMCG"
click at [160, 92] on button "Search" at bounding box center [171, 80] width 48 height 24
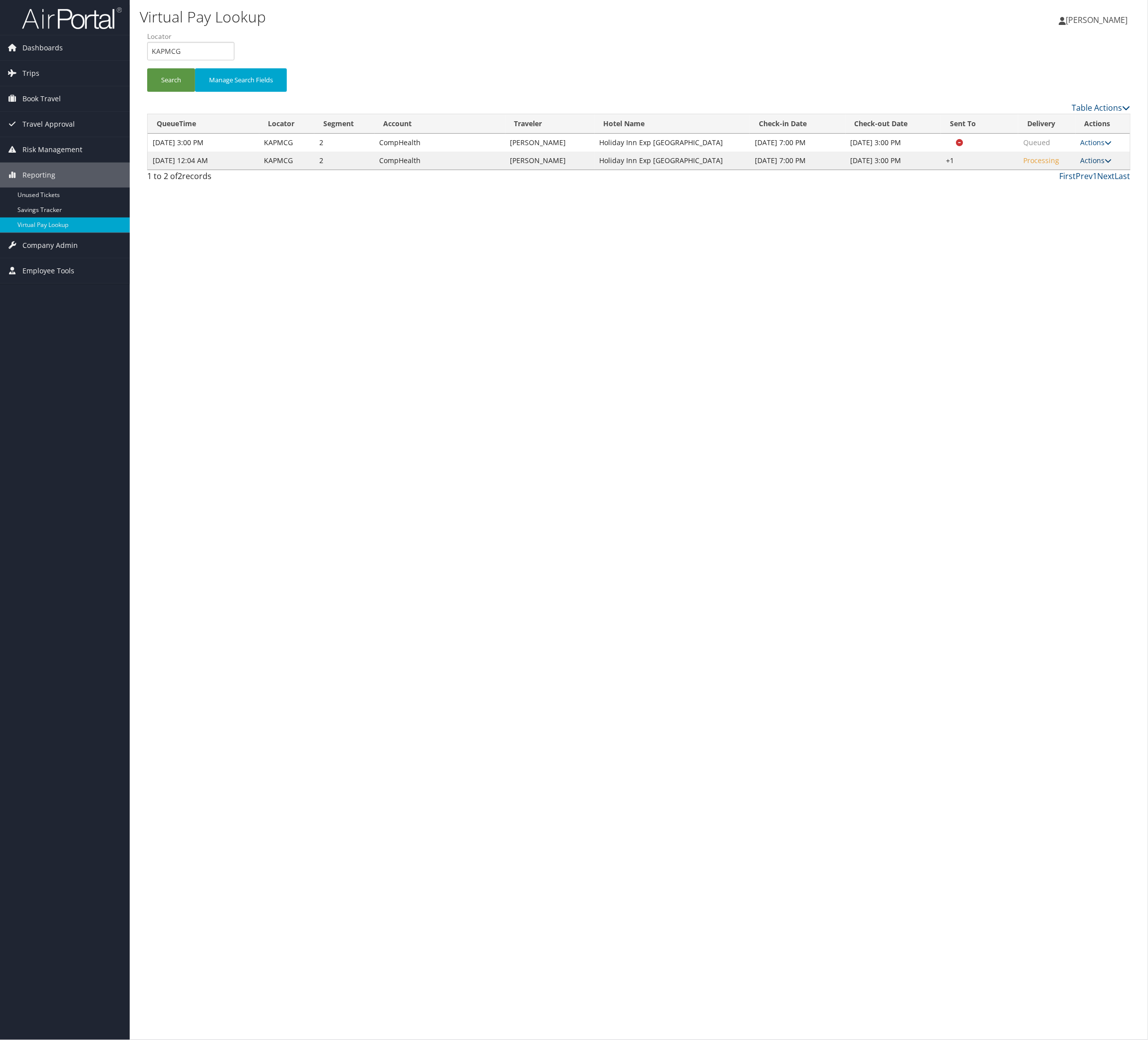
click at [1091, 165] on link "Actions" at bounding box center [1096, 160] width 31 height 9
click at [1026, 255] on link "Logs" at bounding box center [1024, 247] width 85 height 17
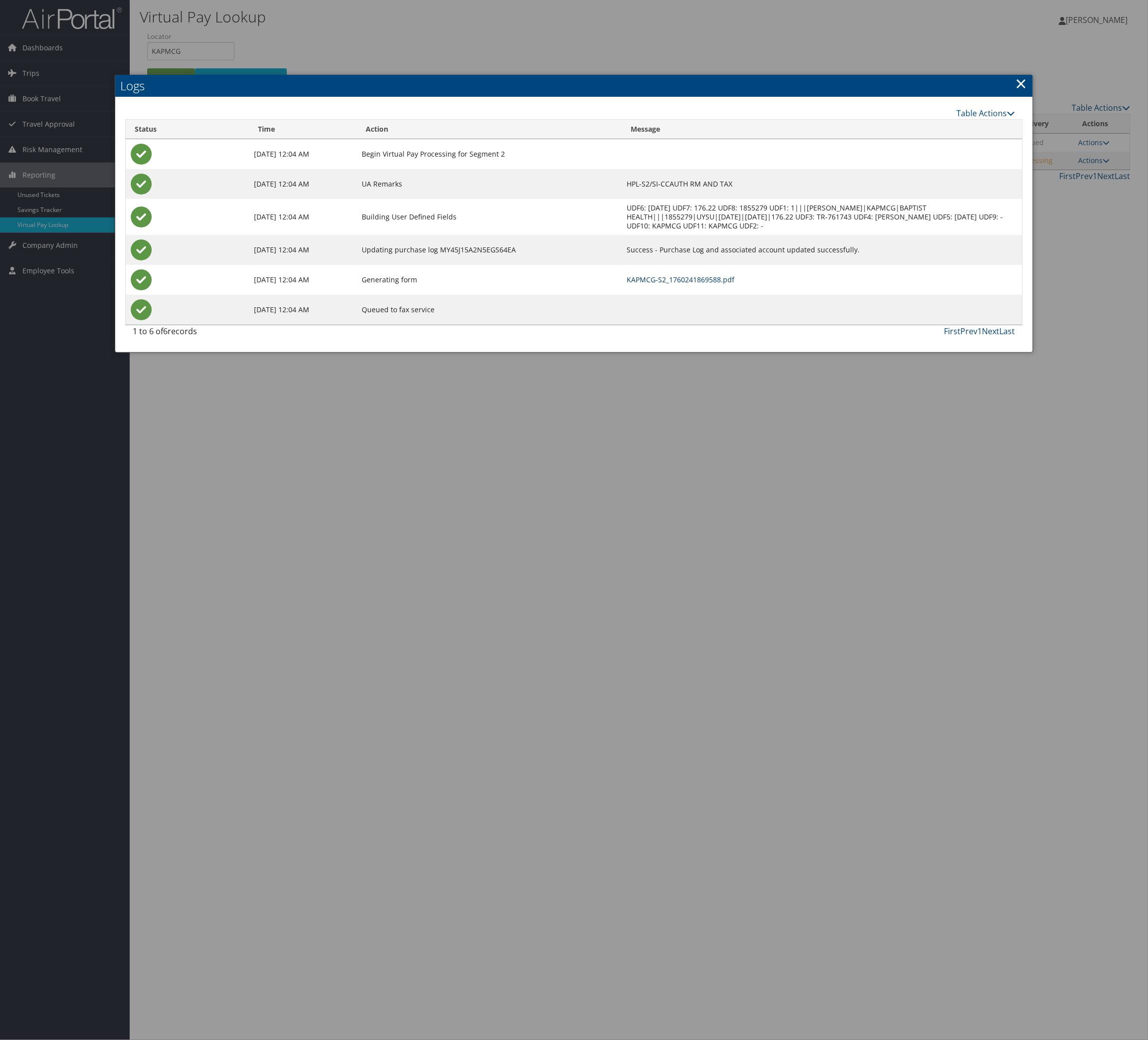
drag, startPoint x: 728, startPoint y: 375, endPoint x: 730, endPoint y: 387, distance: 12.2
click at [730, 295] on td "KAPMCG-S2_1760241869588.pdf" at bounding box center [821, 280] width 400 height 30
click at [730, 284] on link "KAPMCG-S2_1760241869588.pdf" at bounding box center [681, 280] width 108 height 9
